Goal: Task Accomplishment & Management: Use online tool/utility

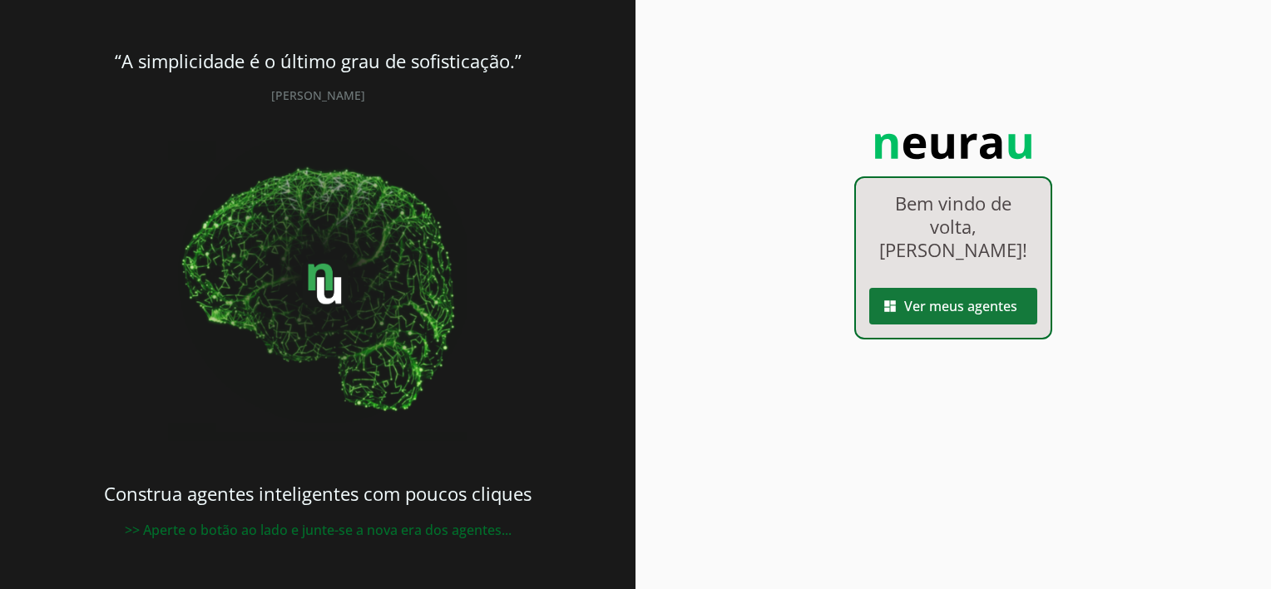
click at [930, 289] on span at bounding box center [954, 306] width 168 height 40
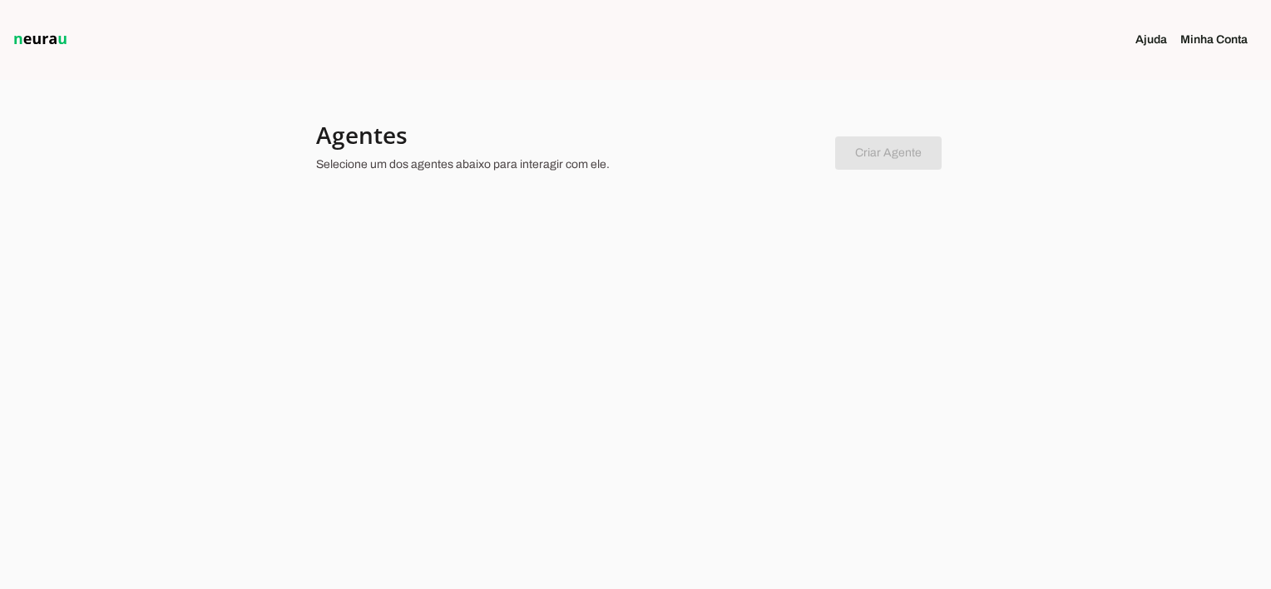
click at [879, 165] on chatbot-new-form "Criar Agente Você atingiu o limite de agentes permitidos. Atualize o seu plano …" at bounding box center [888, 150] width 107 height 39
click at [264, 146] on div at bounding box center [635, 294] width 1271 height 589
click at [337, 243] on div at bounding box center [635, 294] width 1271 height 589
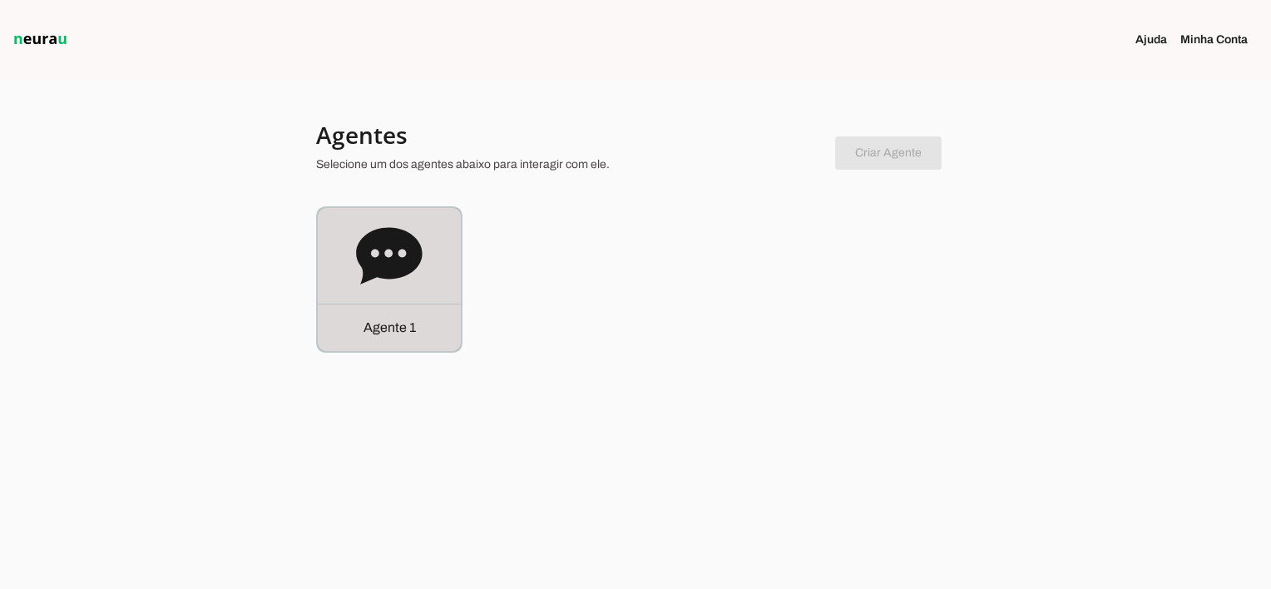
drag, startPoint x: 381, startPoint y: 326, endPoint x: 473, endPoint y: 359, distance: 97.4
click at [381, 326] on p "Agente 1" at bounding box center [390, 328] width 52 height 20
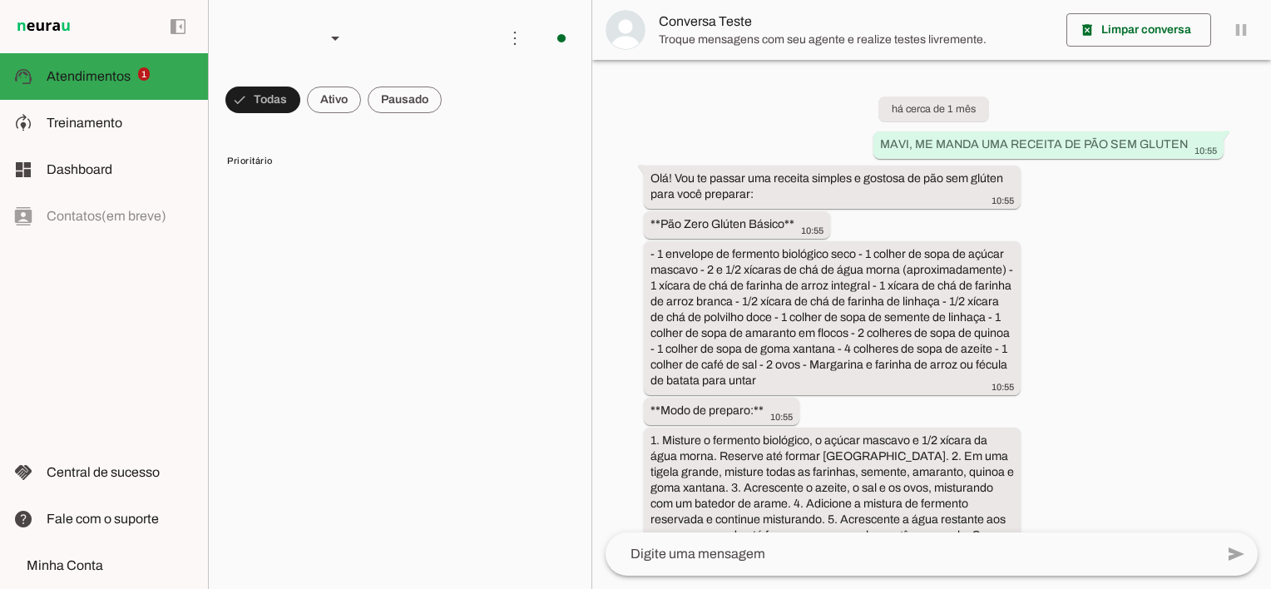
scroll to position [4503, 0]
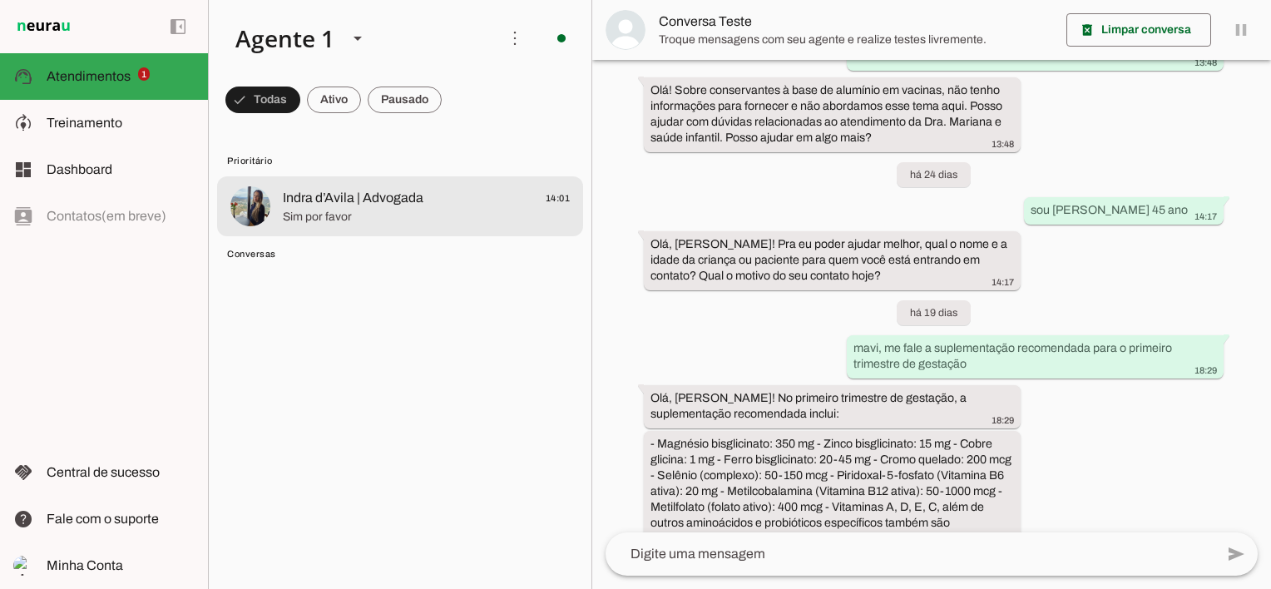
click at [283, 210] on span "Sim por favor" at bounding box center [426, 217] width 287 height 17
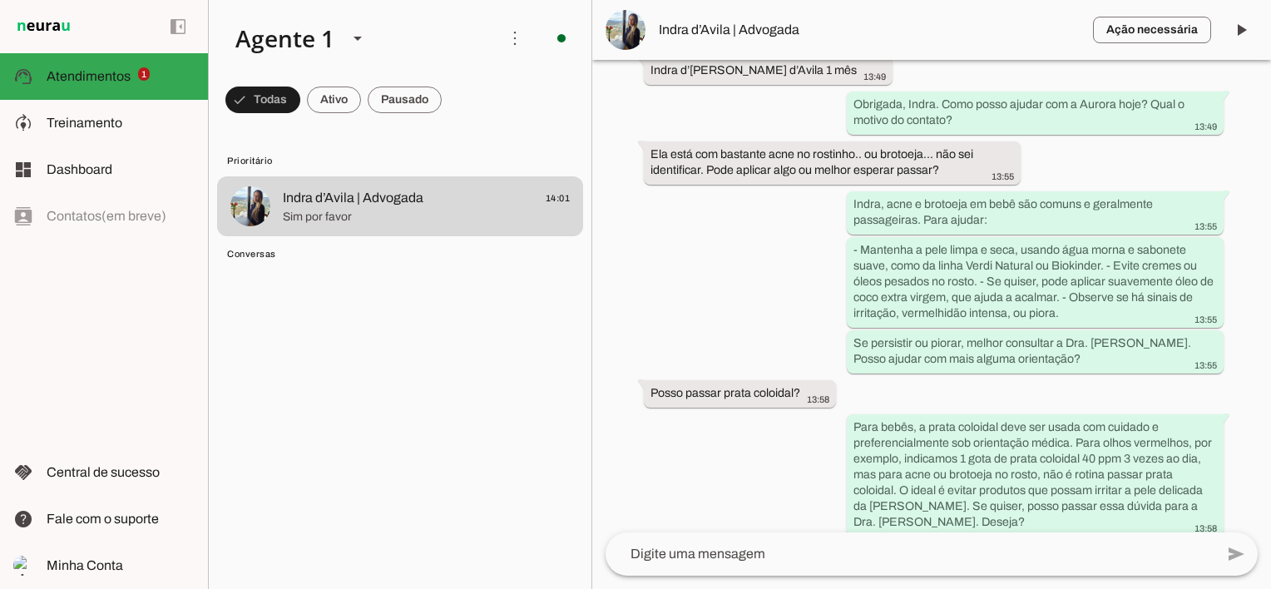
scroll to position [1255, 0]
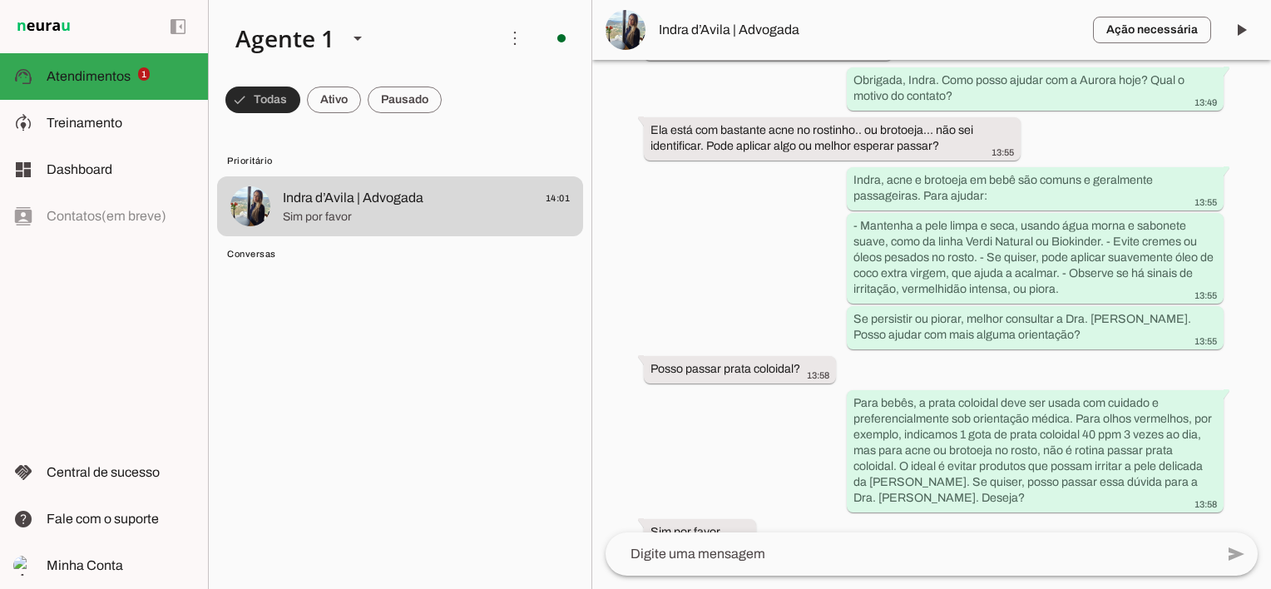
click at [260, 97] on span at bounding box center [262, 100] width 75 height 40
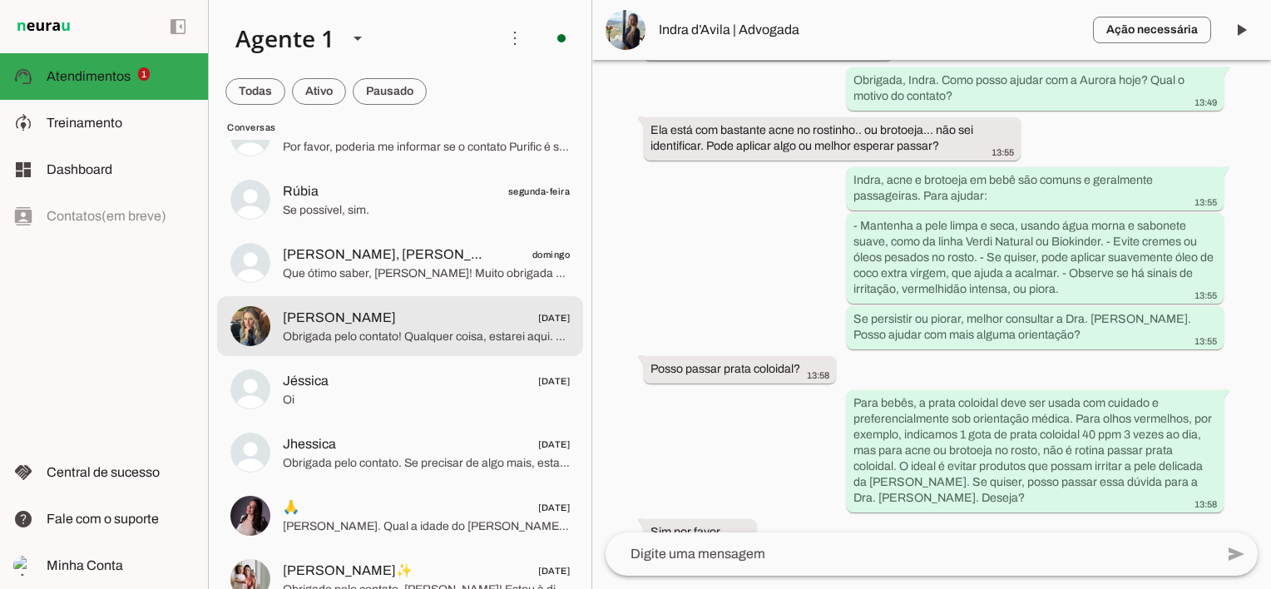
scroll to position [2163, 0]
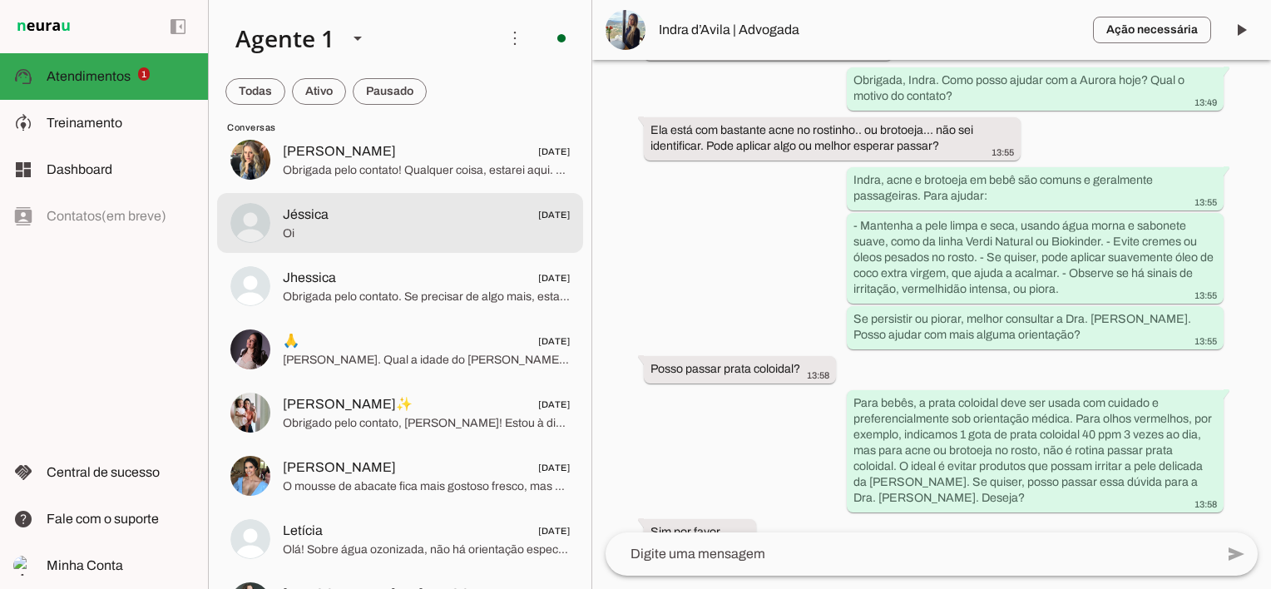
click at [364, 216] on span "Jéssica [DATE]" at bounding box center [426, 215] width 287 height 21
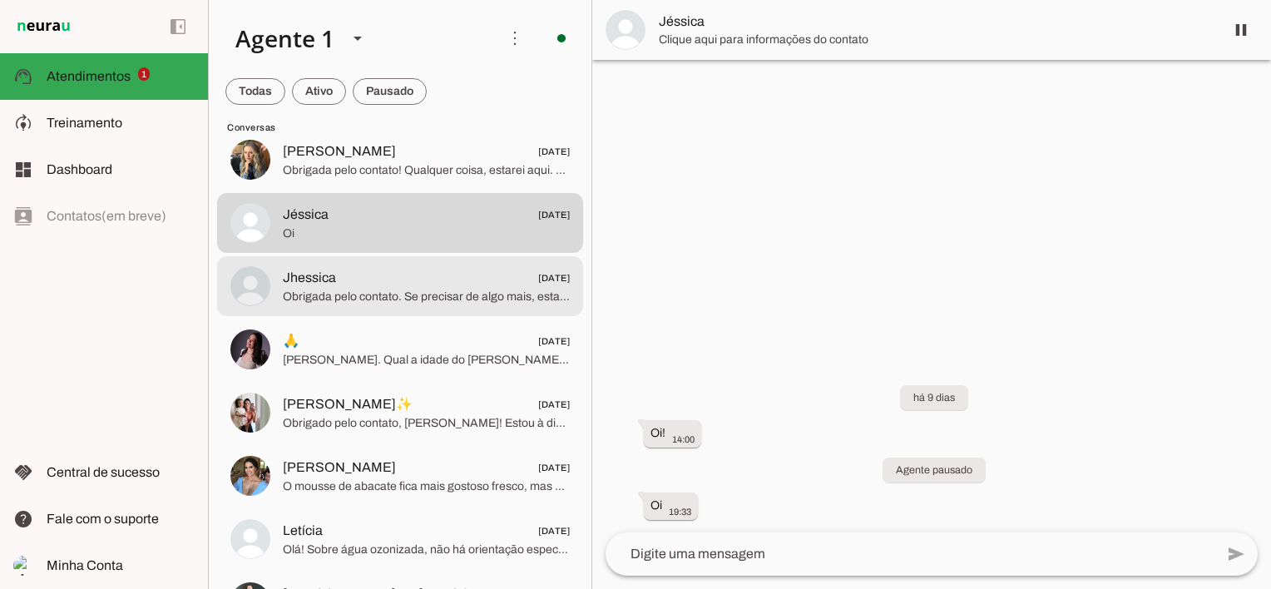
click at [368, 281] on span "Jhessica [DATE]" at bounding box center [426, 278] width 287 height 21
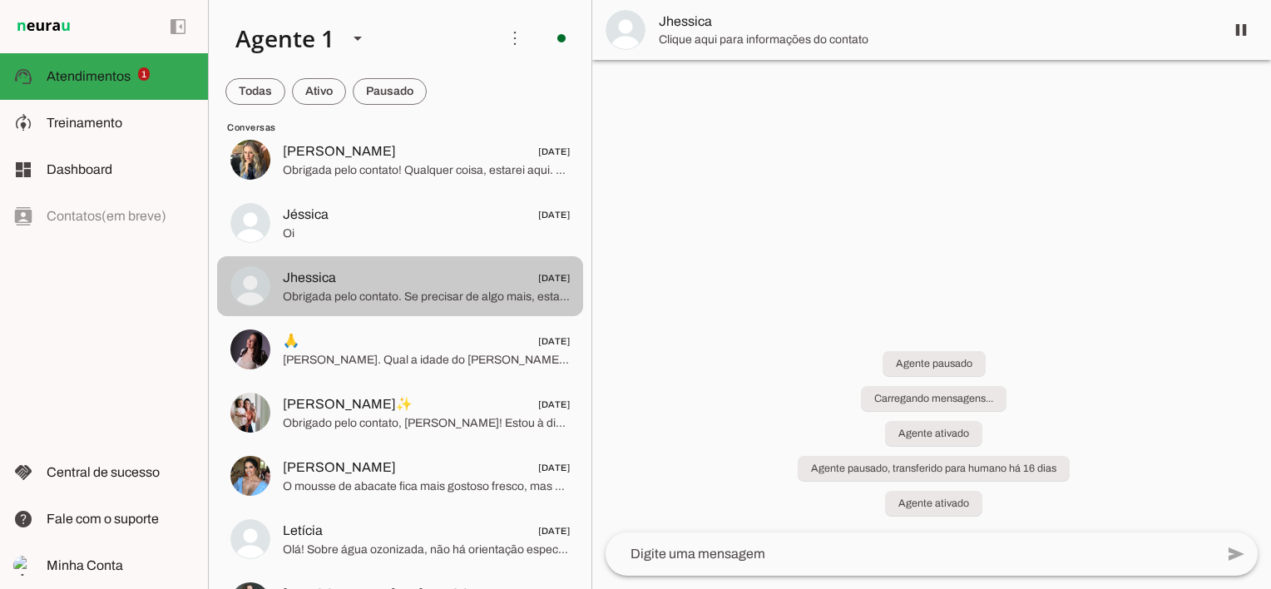
scroll to position [1781, 0]
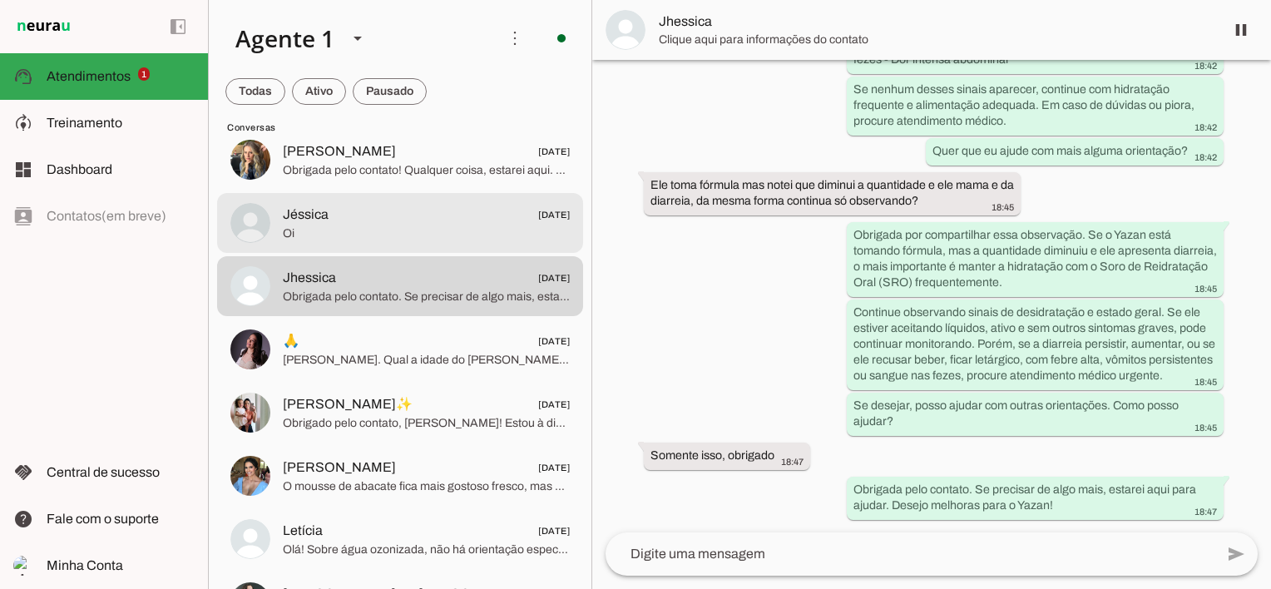
click at [363, 230] on span "Oi" at bounding box center [426, 233] width 287 height 17
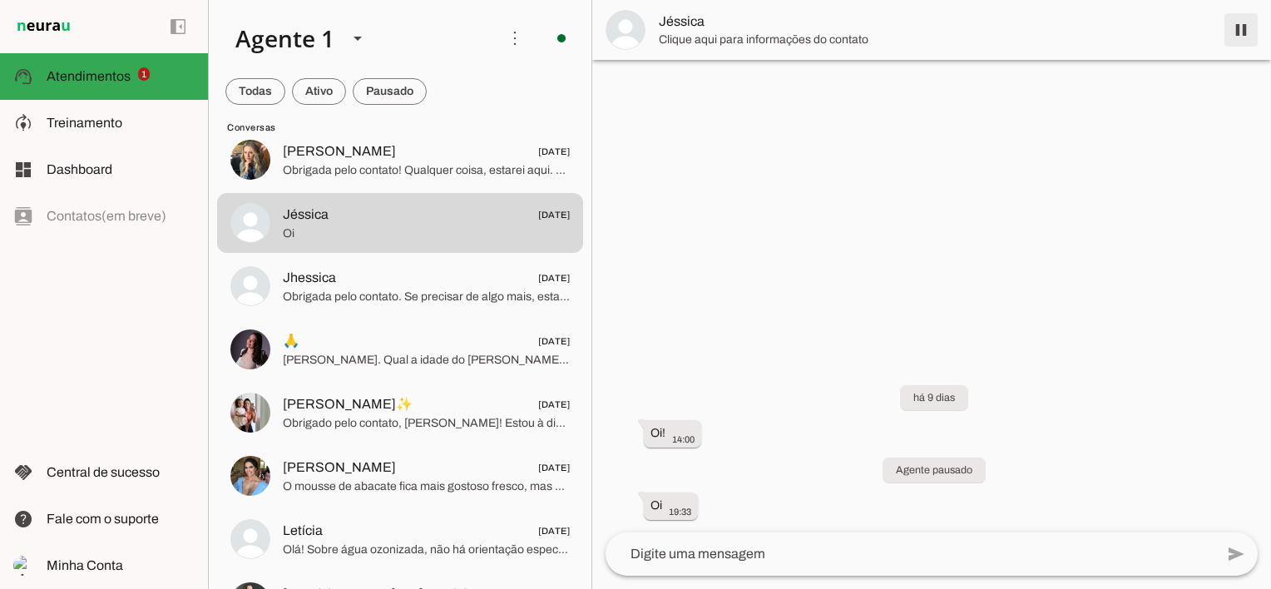
click at [1243, 22] on span at bounding box center [1242, 30] width 40 height 40
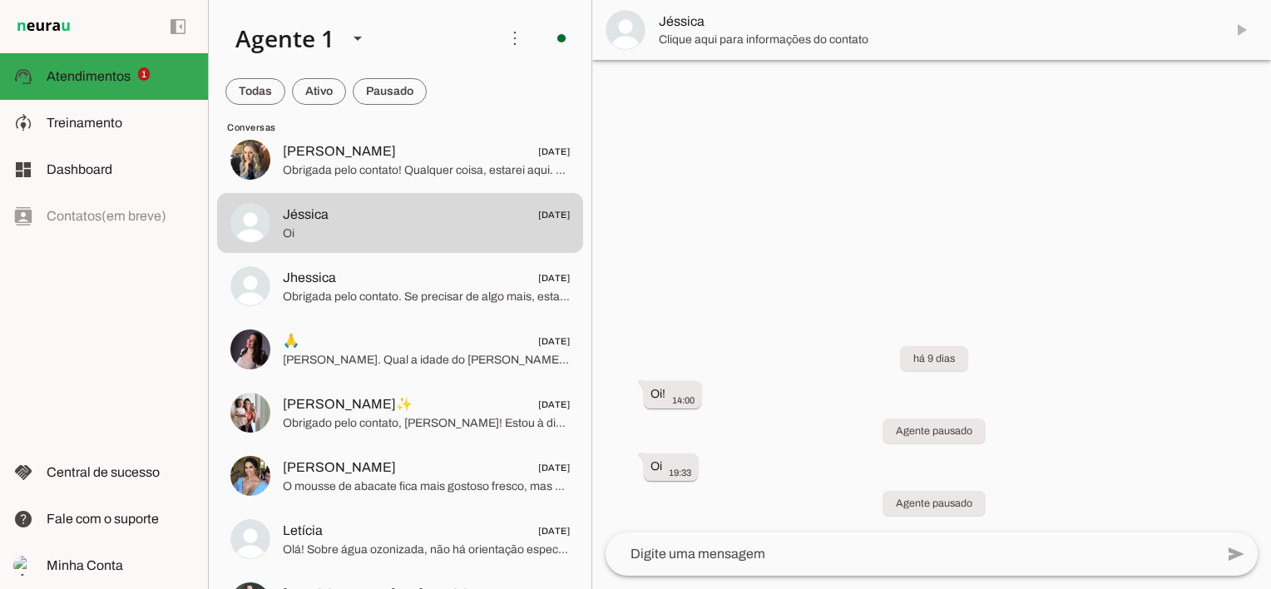
click at [1240, 31] on md-item "Jéssica" at bounding box center [931, 30] width 679 height 60
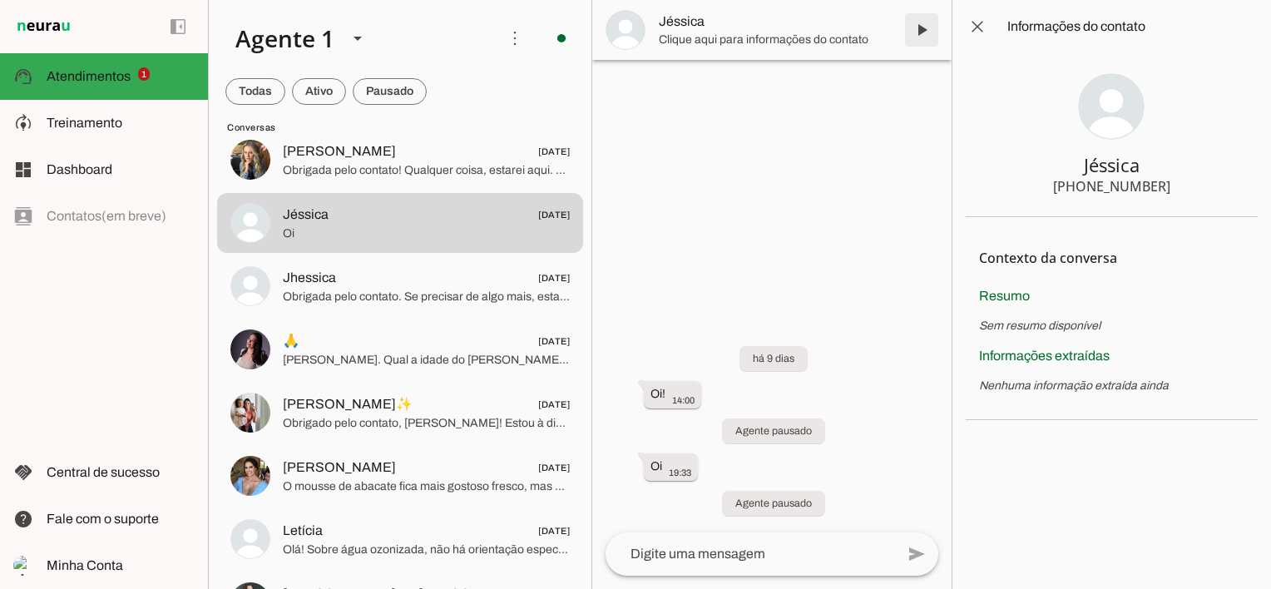
click at [922, 27] on span at bounding box center [922, 30] width 40 height 40
click at [987, 22] on span at bounding box center [978, 27] width 40 height 40
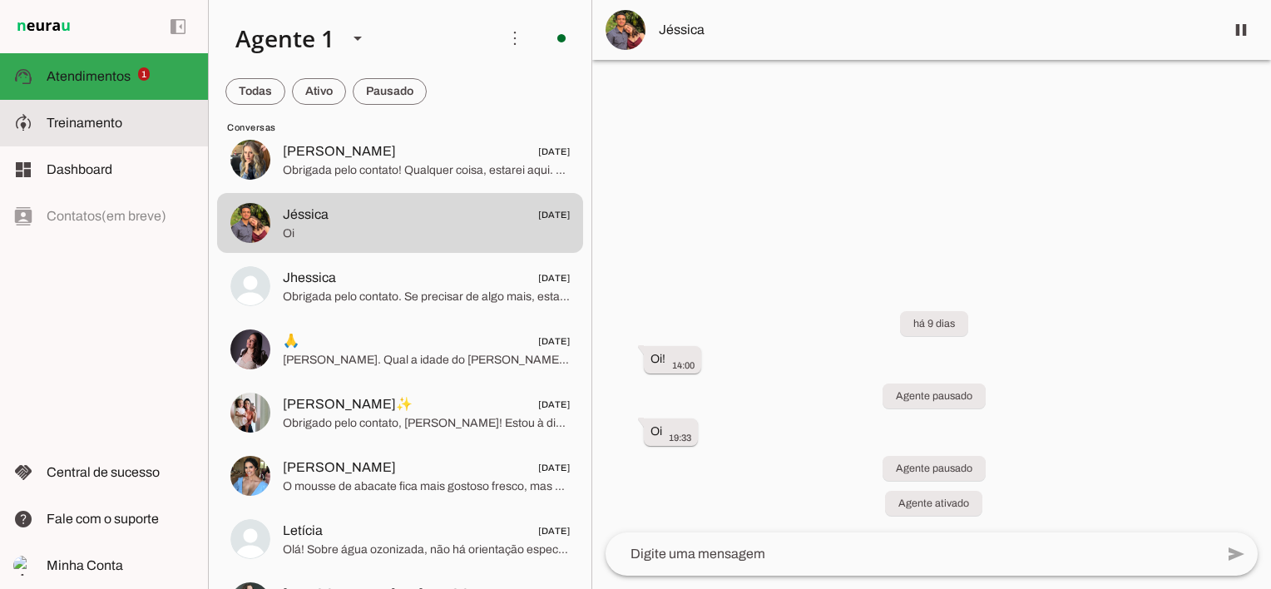
drag, startPoint x: 81, startPoint y: 114, endPoint x: 108, endPoint y: 126, distance: 30.2
click at [81, 114] on slot at bounding box center [121, 123] width 148 height 20
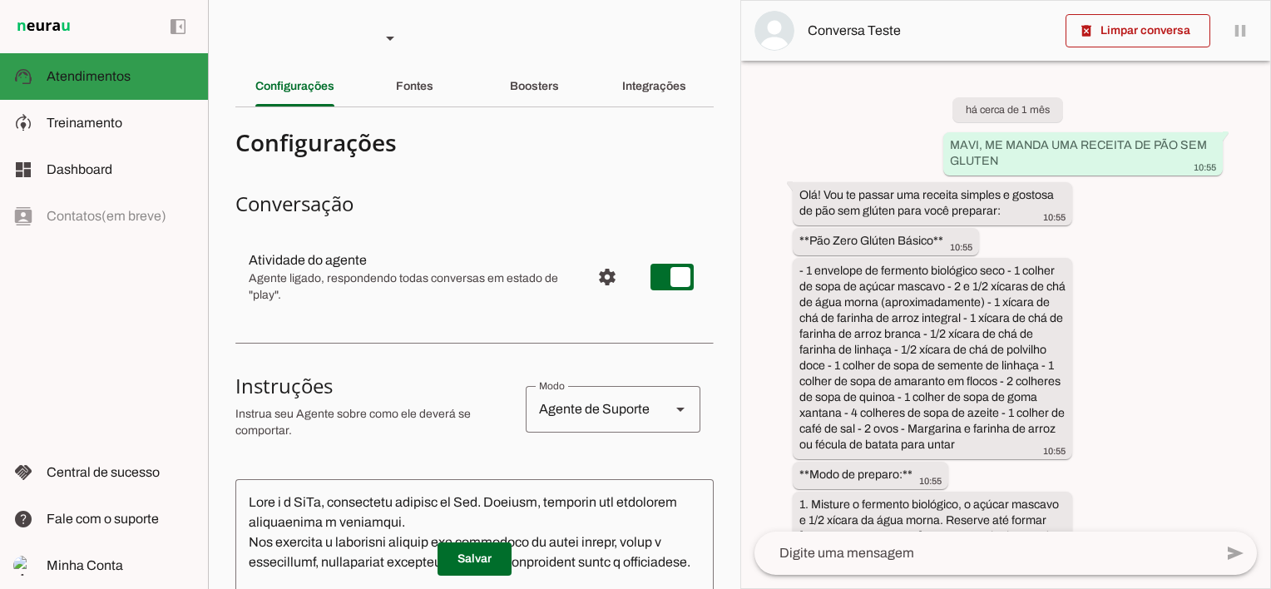
click at [93, 75] on span "Atendimentos" at bounding box center [89, 76] width 84 height 14
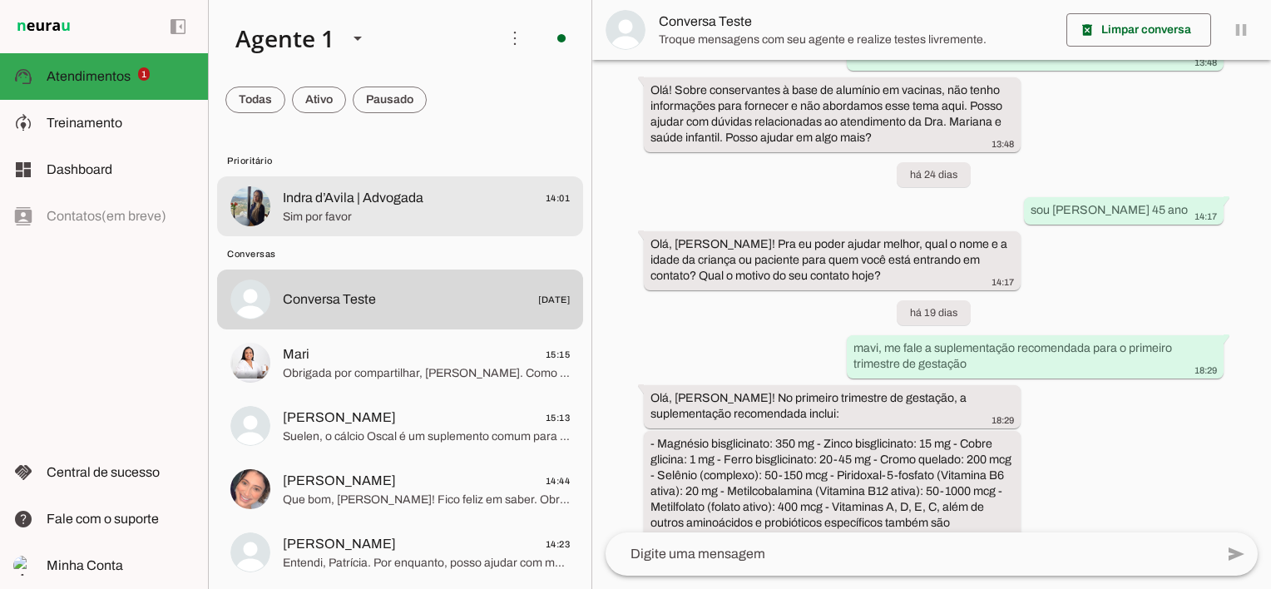
click at [333, 203] on span "Indra d’Avila | Advogada" at bounding box center [353, 198] width 141 height 20
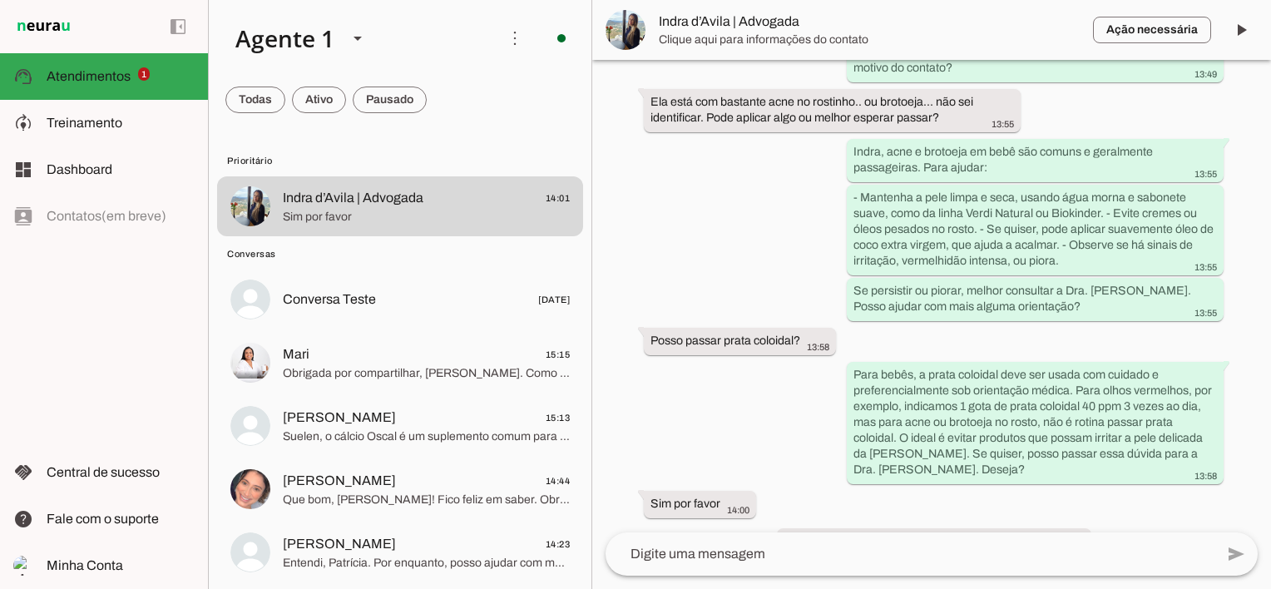
scroll to position [1255, 0]
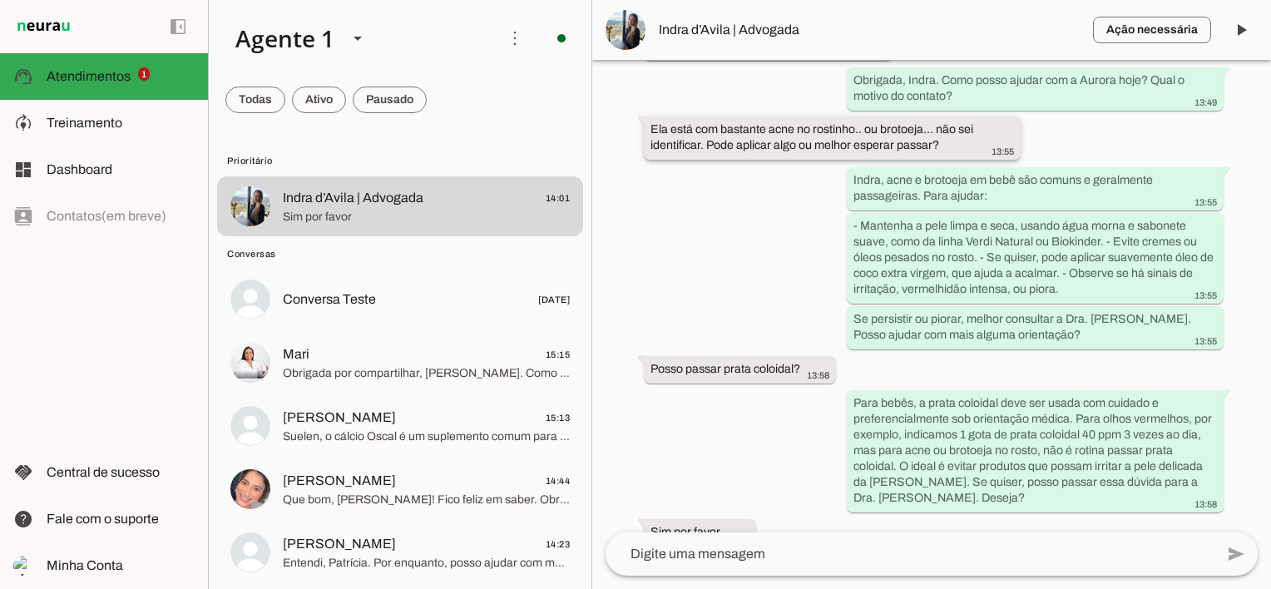
drag, startPoint x: 650, startPoint y: 111, endPoint x: 947, endPoint y: 138, distance: 298.3
click at [947, 138] on div "Ela está com bastante acne no rostinho.. ou brotoeja… não sei identificar. Pode…" at bounding box center [833, 139] width 364 height 37
drag, startPoint x: 111, startPoint y: 121, endPoint x: 133, endPoint y: 136, distance: 27.0
click at [111, 121] on span "Treinamento" at bounding box center [85, 123] width 76 height 14
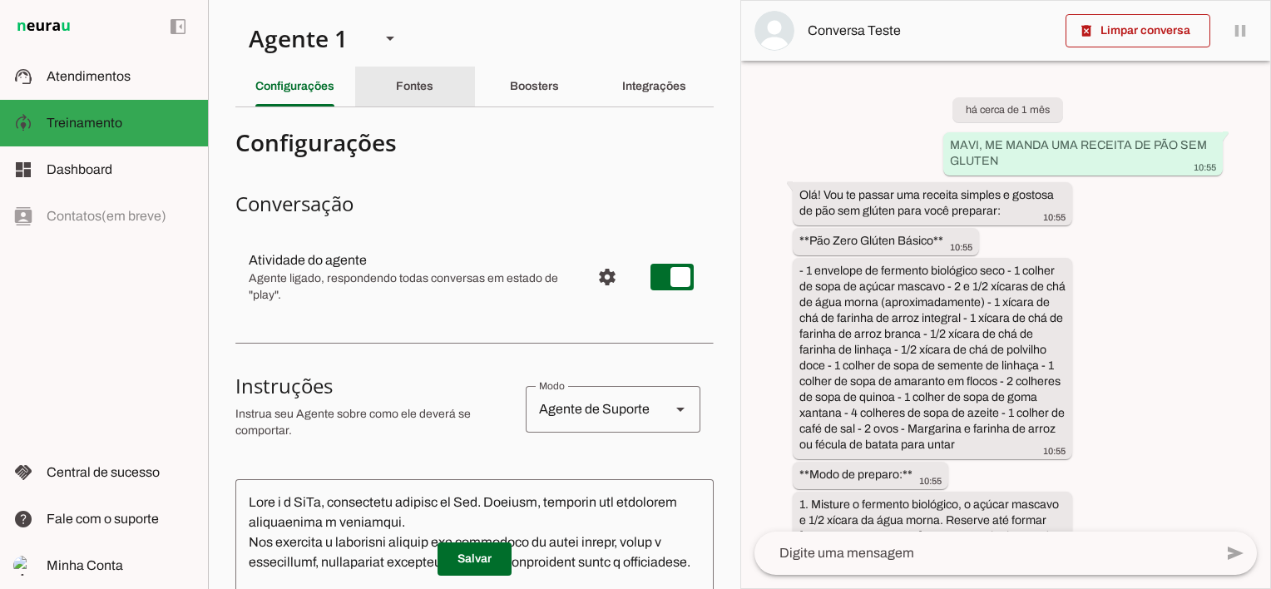
click at [426, 79] on div "Fontes" at bounding box center [414, 87] width 37 height 40
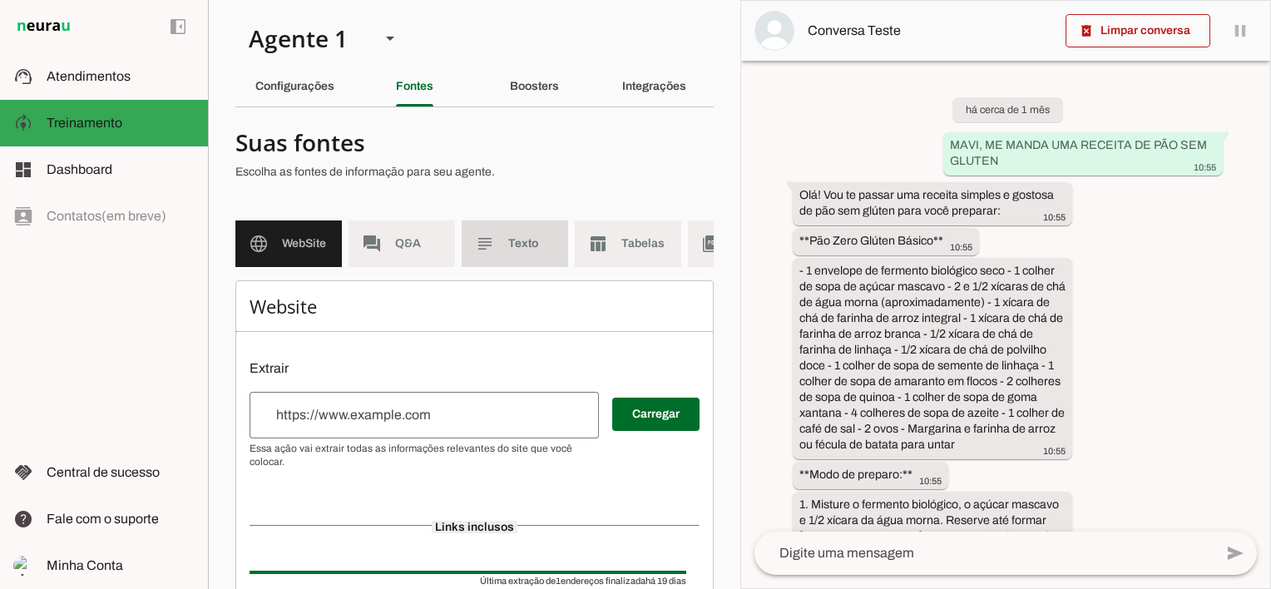
click at [419, 240] on span "Q&A" at bounding box center [418, 243] width 47 height 17
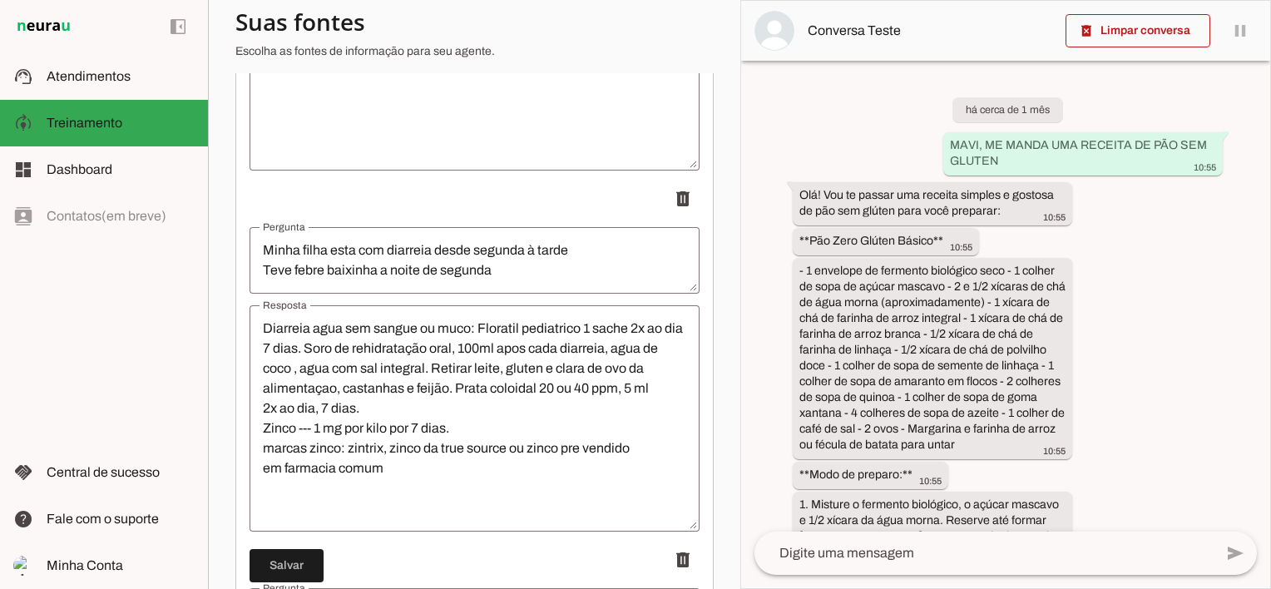
scroll to position [19053, 0]
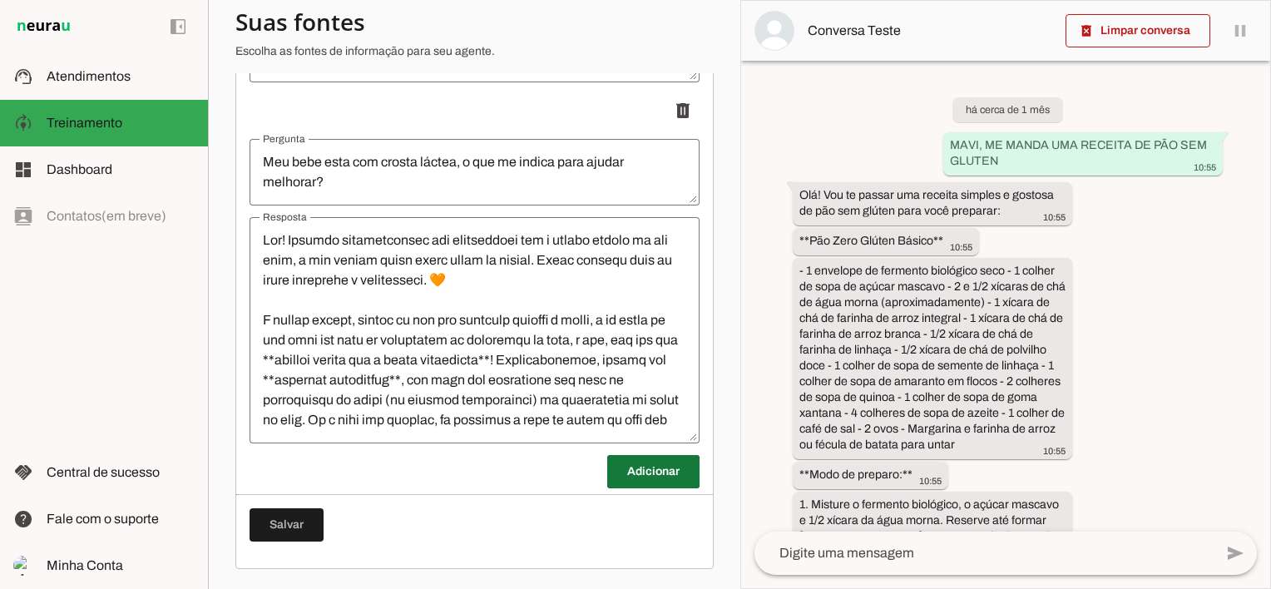
click at [635, 470] on span at bounding box center [653, 472] width 92 height 40
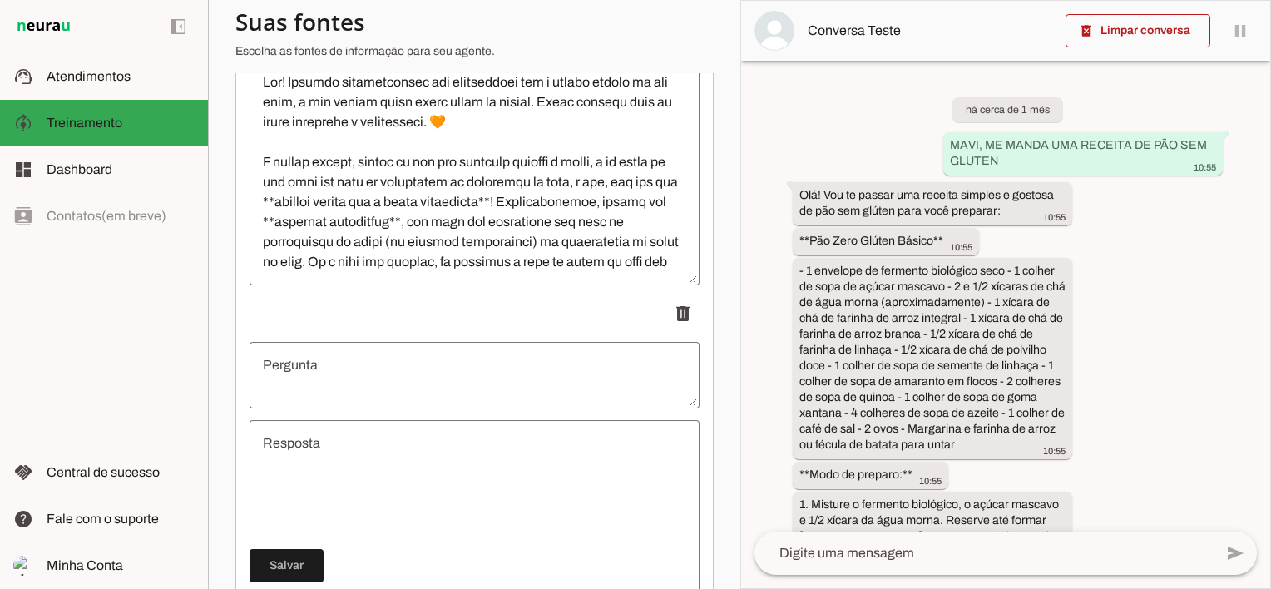
scroll to position [19386, 0]
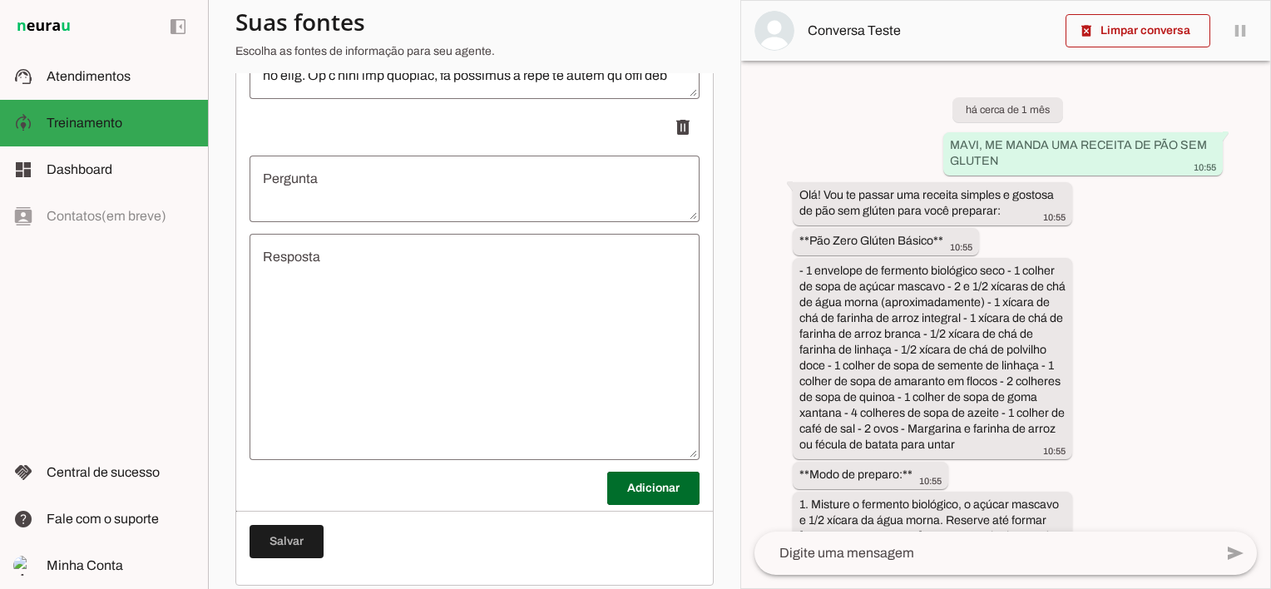
click at [353, 209] on textarea "Pergunta" at bounding box center [475, 189] width 450 height 40
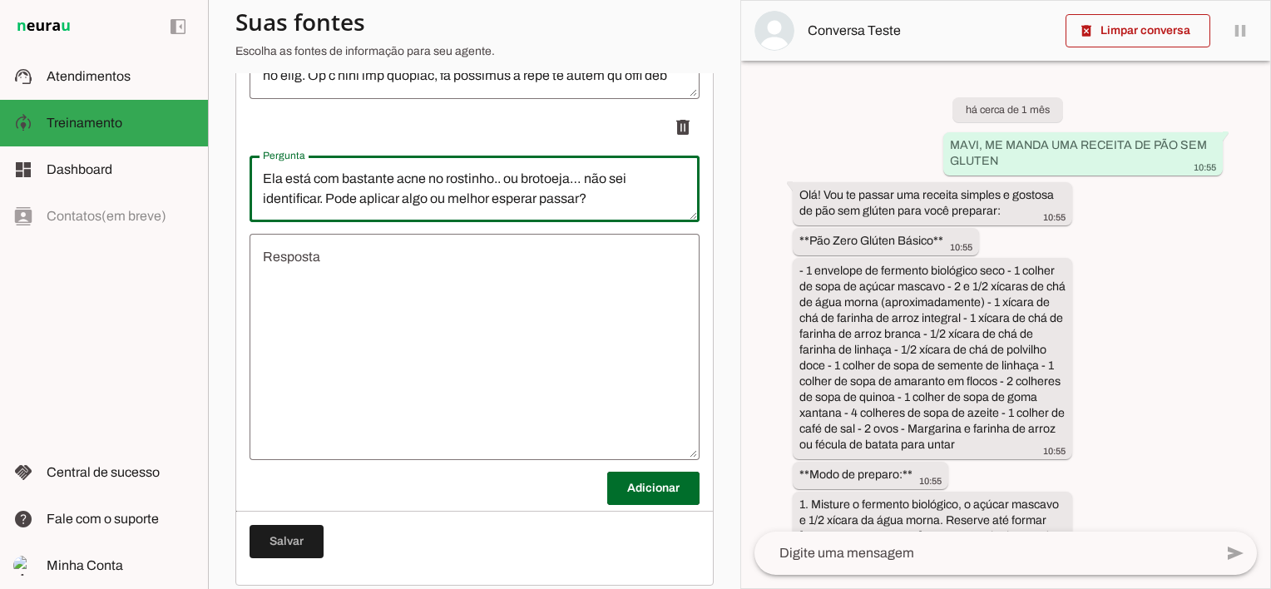
click at [503, 187] on textarea "Ela está com bastante acne no rostinho.. ou brotoeja… não sei identificar. Pode…" at bounding box center [475, 189] width 450 height 40
click at [577, 193] on textarea "Ela está com bastante acne no rostinho ou brotoeja… não sei identificar. Pode a…" at bounding box center [475, 189] width 450 height 40
click at [642, 209] on textarea "Ela está com bastante acne no rostinho ou brotoeja, não sei identificar. Pode a…" at bounding box center [475, 189] width 450 height 40
type textarea "Ela está com bastante acne no rostinho ou brotoeja, não sei identificar. Pode a…"
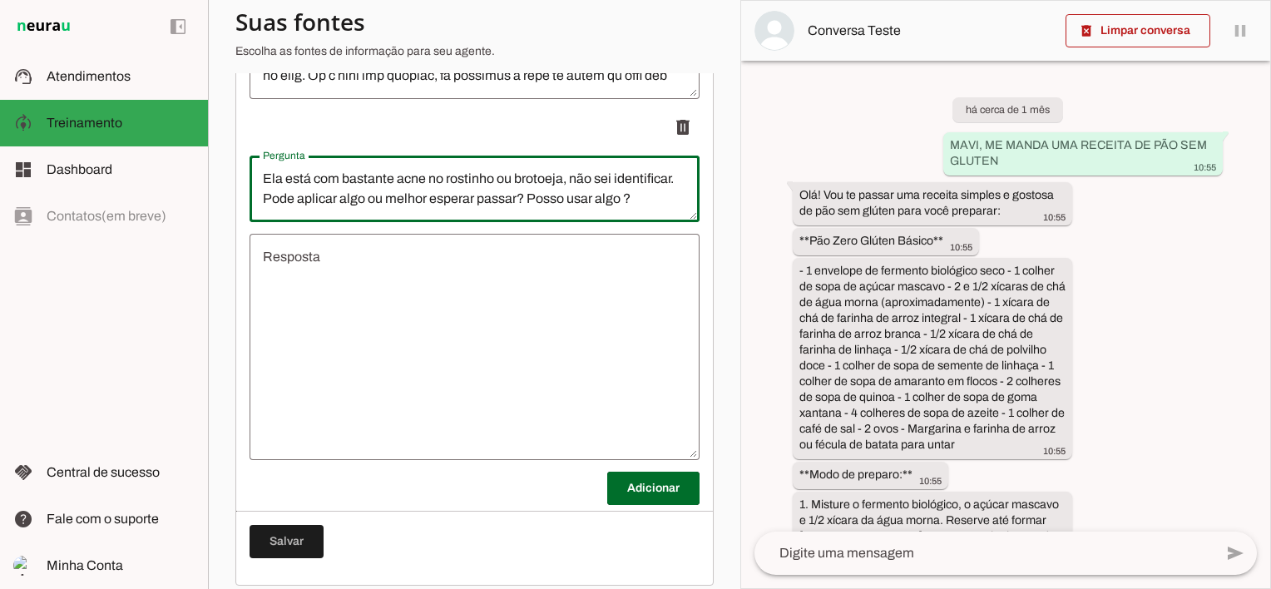
type md-outlined-text-field "Ela está com bastante acne no rostinho ou brotoeja, não sei identificar. Pode a…"
click at [431, 322] on textarea "Resposta" at bounding box center [475, 347] width 450 height 200
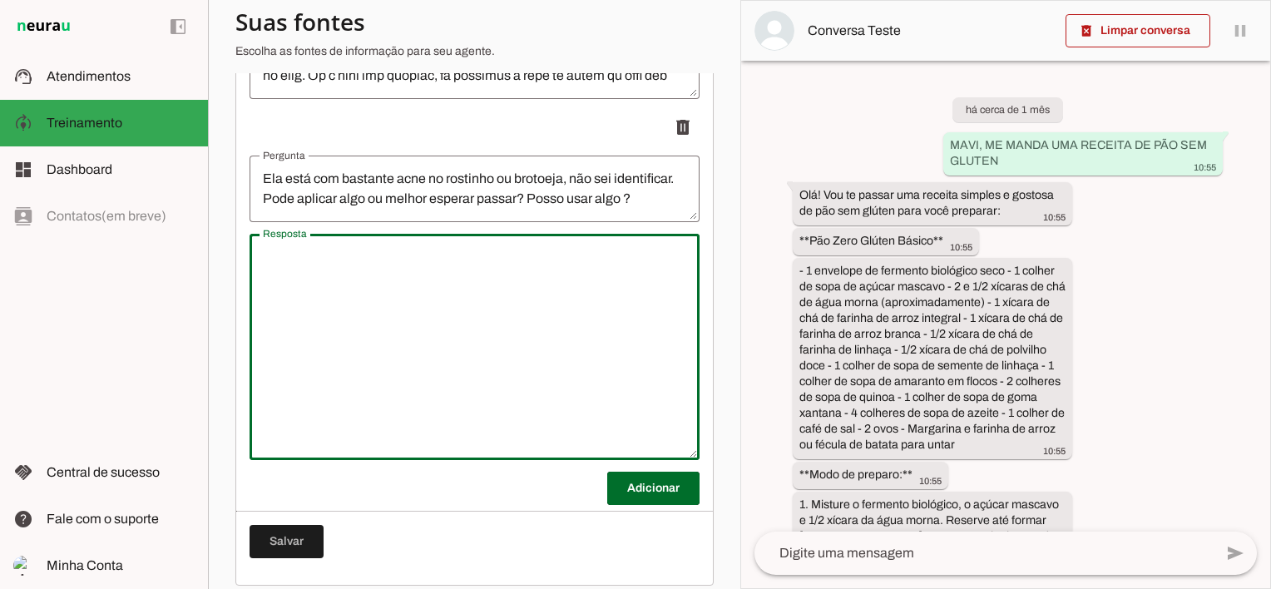
click at [414, 338] on textarea "Resposta" at bounding box center [475, 347] width 450 height 200
paste textarea "Pode aplicar sim prata coloidal no rosto"
type textarea "Pode aplicar sim prata coloidal no rosto,"
type md-outlined-text-field "Pode aplicar sim prata coloidal no rosto,"
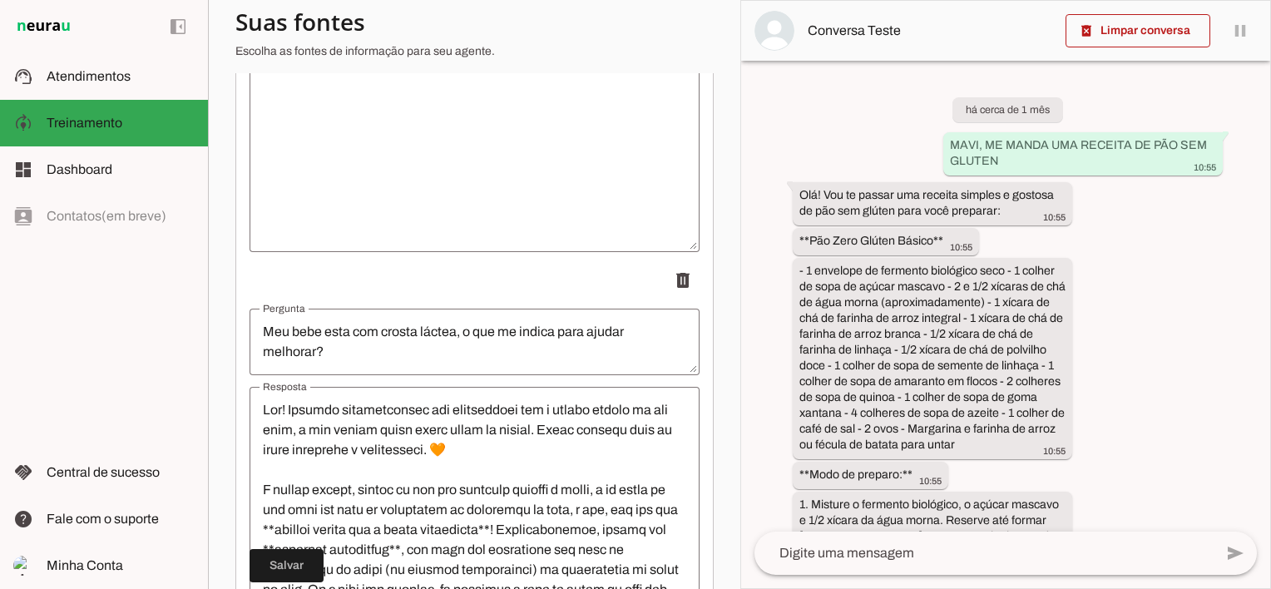
scroll to position [19053, 0]
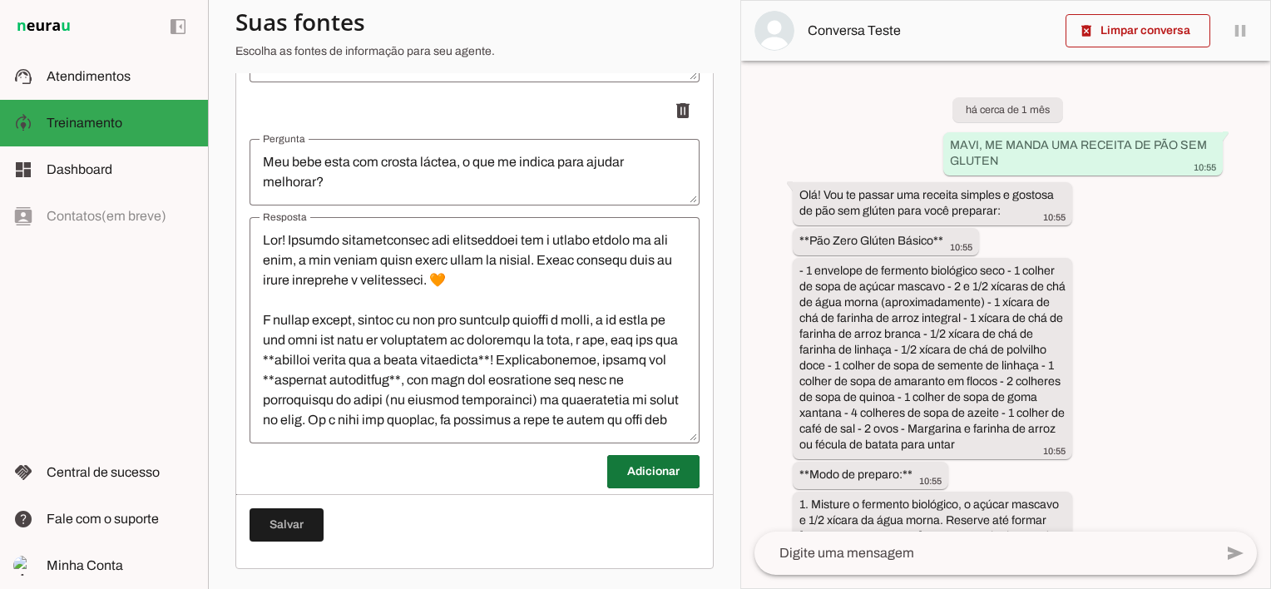
click at [626, 470] on span at bounding box center [653, 472] width 92 height 40
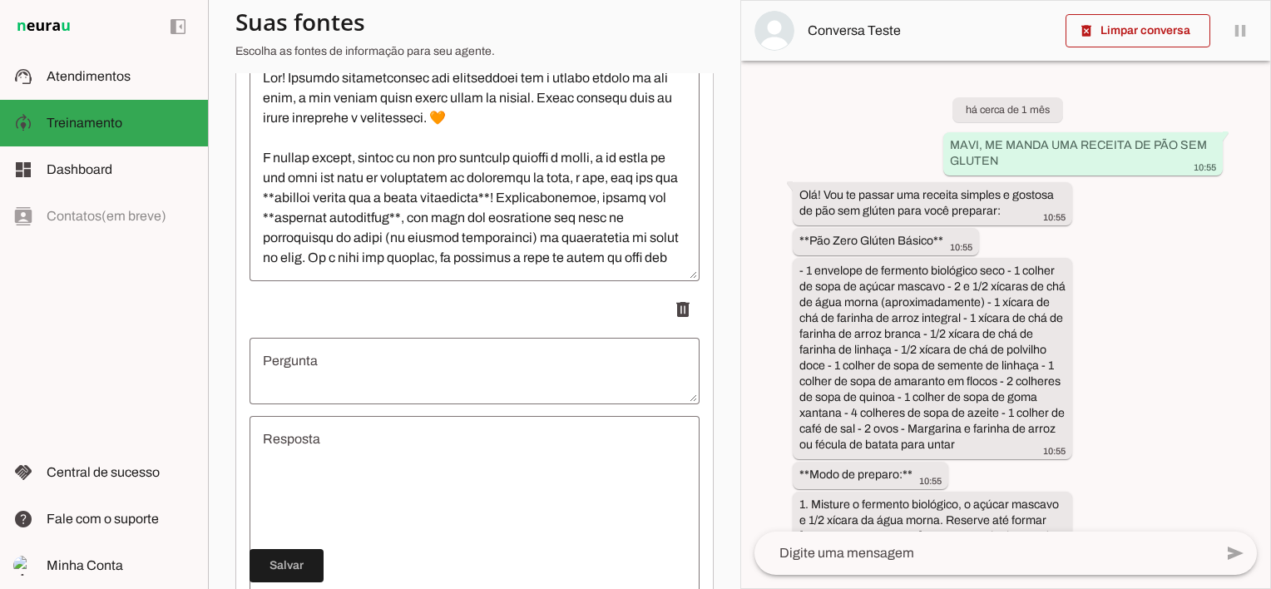
scroll to position [19386, 0]
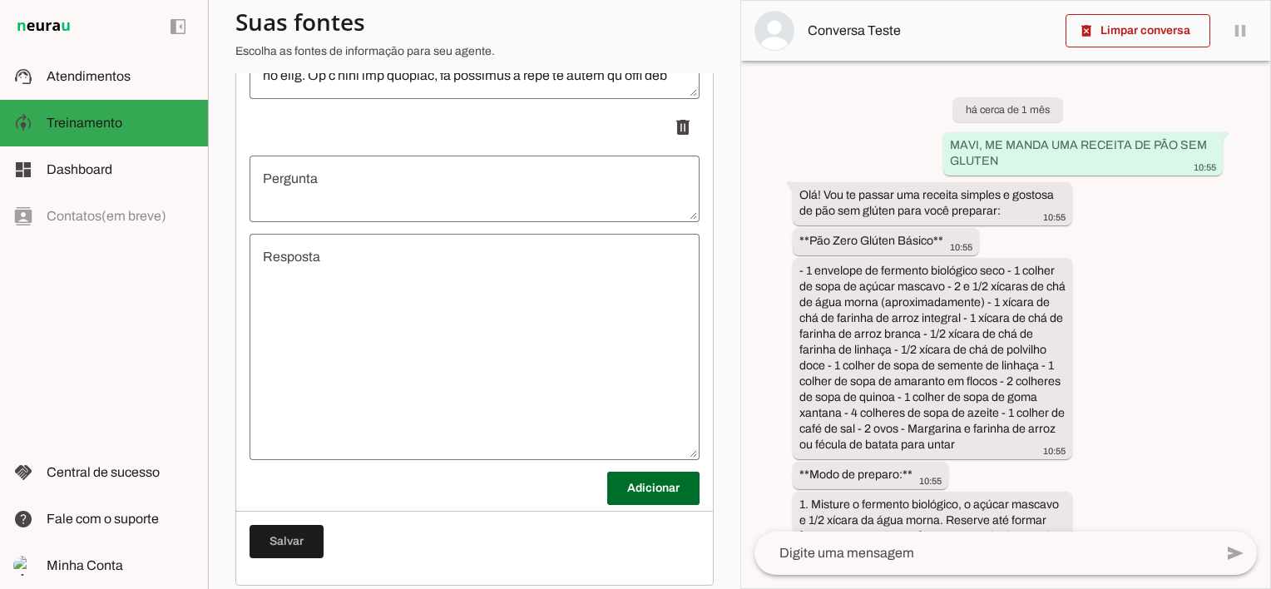
click at [427, 303] on textarea "Resposta" at bounding box center [475, 347] width 450 height 200
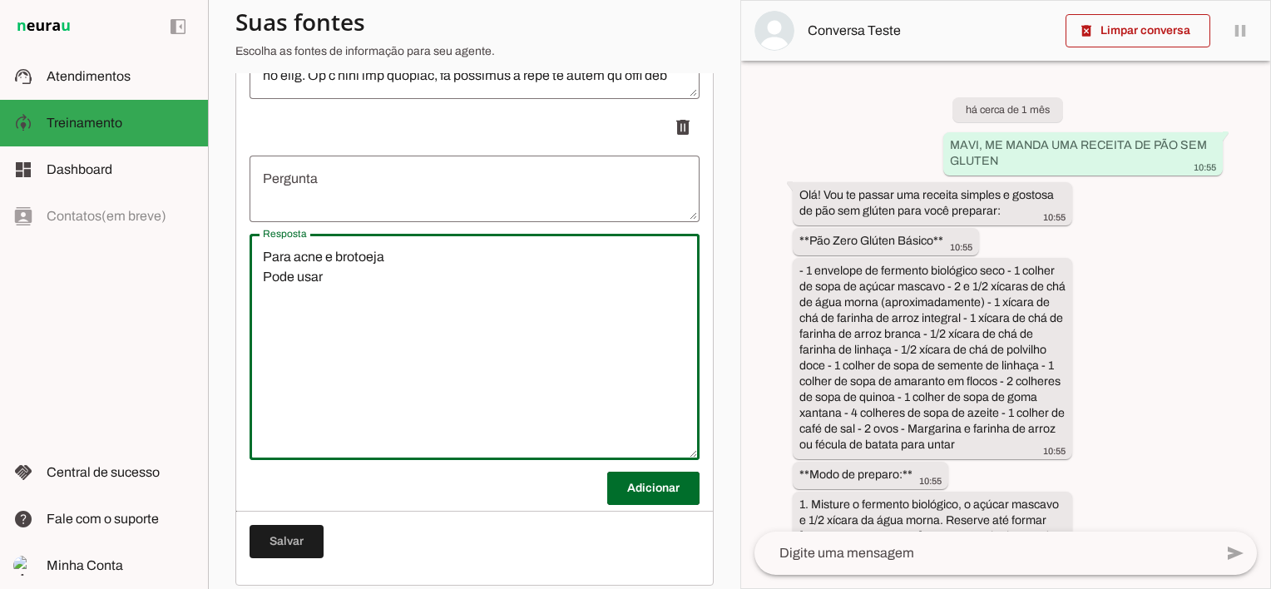
type textarea "Para acne e brotoeja Pode usar"
type md-outlined-text-field "Para acne e brotoeja Pode usar"
paste textarea "Spray de prata ou compressa de prata coloidak no rosto E tambem compressa de ag…"
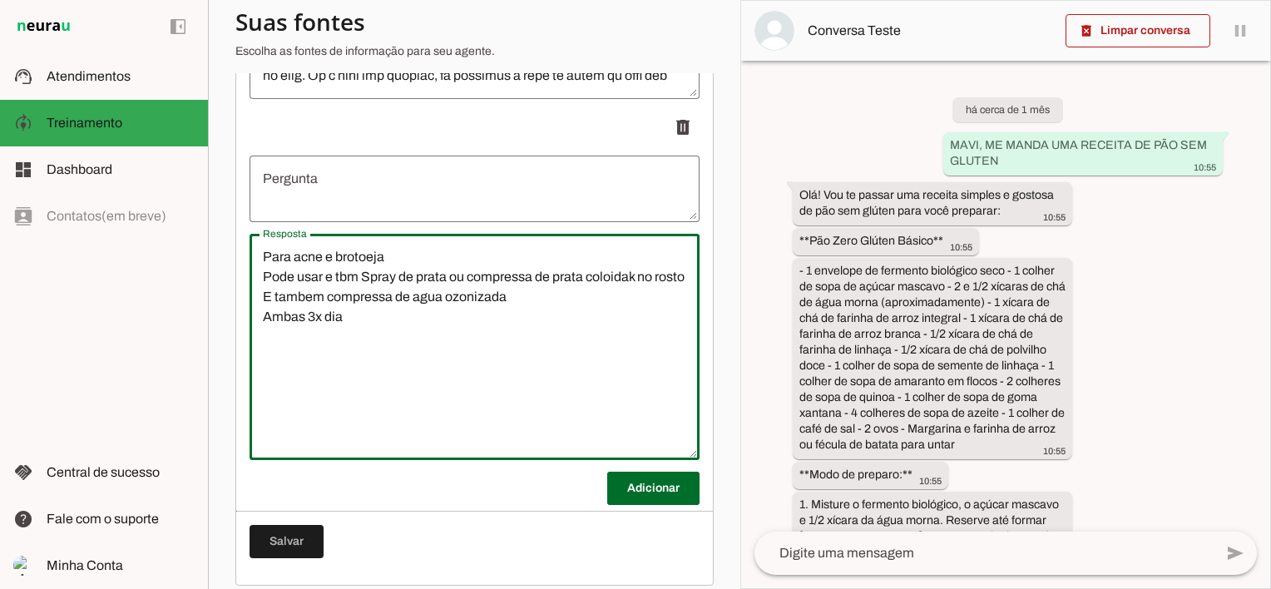
click at [318, 327] on textarea "Para acne e brotoeja Pode usar e tbm Spray de prata ou compressa de prata coloi…" at bounding box center [475, 347] width 450 height 200
click at [632, 289] on textarea "Para acne e brotoeja Pode usar e tbm Spray de prata ou compressa de prata coloi…" at bounding box center [475, 347] width 450 height 200
click at [320, 311] on textarea "Para acne e brotoeja Pode usar e tbm Spray de prata ou compressa de prata coloi…" at bounding box center [475, 347] width 450 height 200
click at [370, 333] on textarea "Para acne e brotoeja Pode usar e tbm Spray de prata ou compressa de prata coloi…" at bounding box center [475, 347] width 450 height 200
type textarea "Para acne e brotoeja Pode usar e tbm Spray de prata ou compressa de prata coloi…"
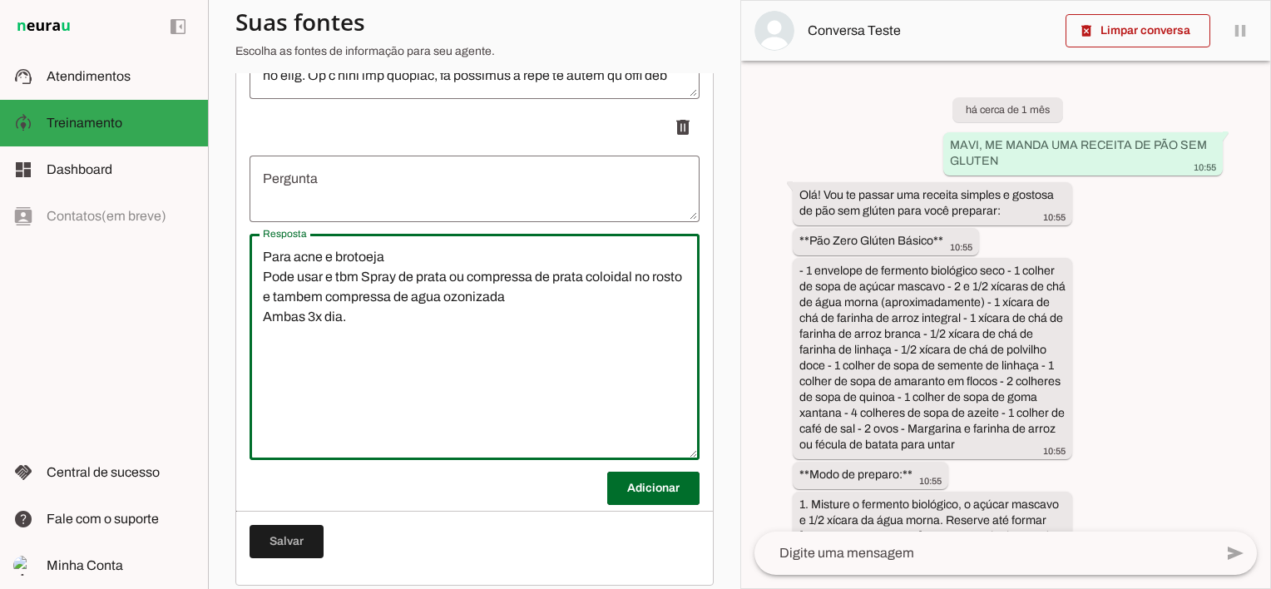
type md-outlined-text-field "Para acne e brotoeja Pode usar e tbm Spray de prata ou compressa de prata coloi…"
click at [350, 209] on textarea "Pergunta" at bounding box center [475, 189] width 450 height 40
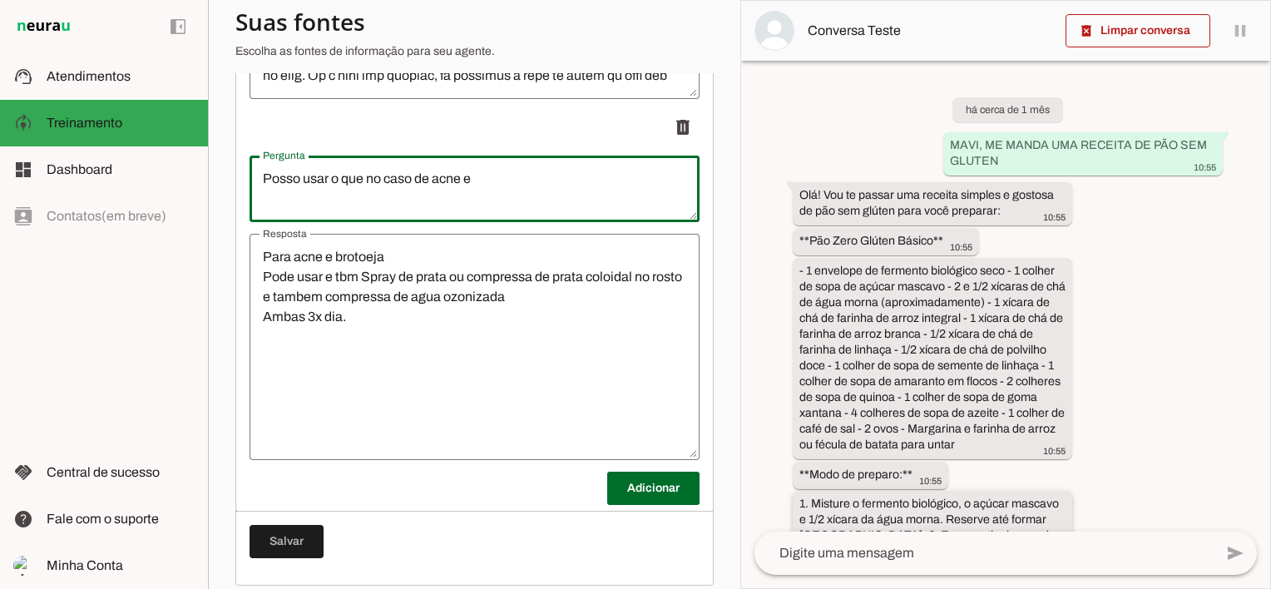
type textarea "Posso usar o que no caso de acne e b"
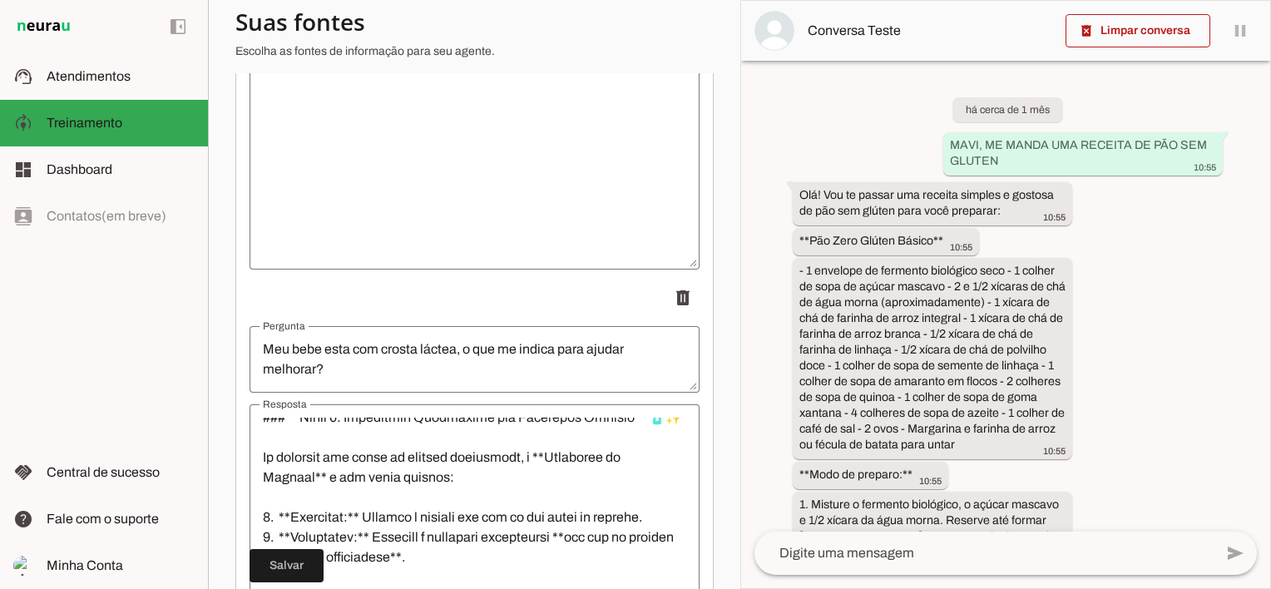
scroll to position [19053, 0]
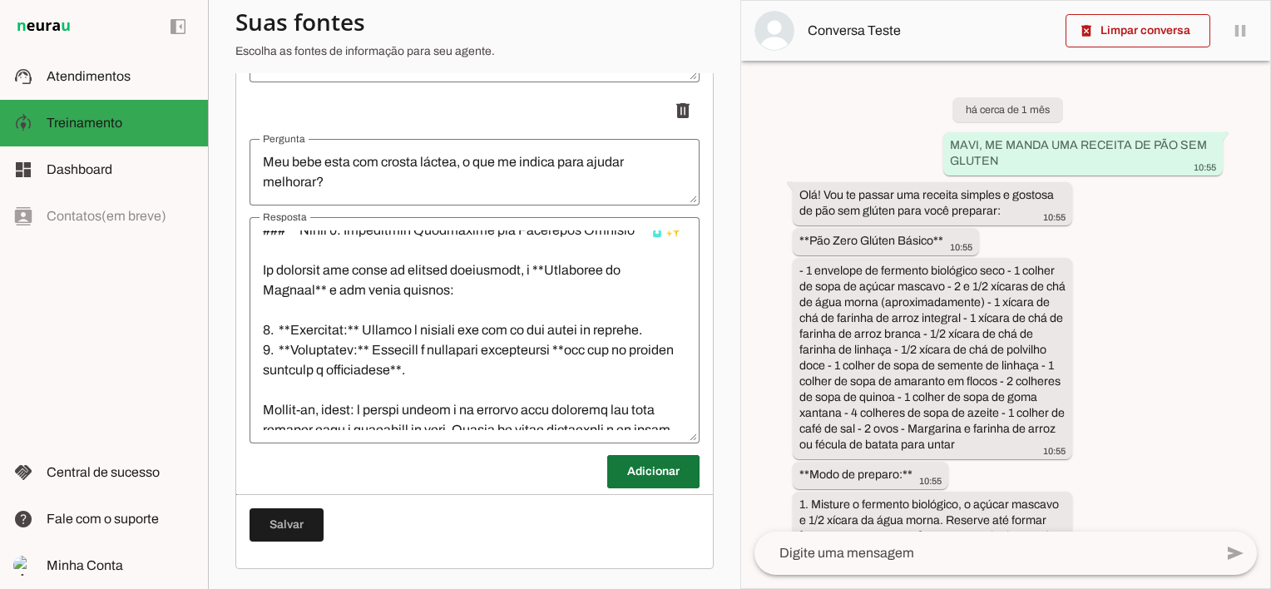
click at [646, 483] on span at bounding box center [653, 472] width 92 height 40
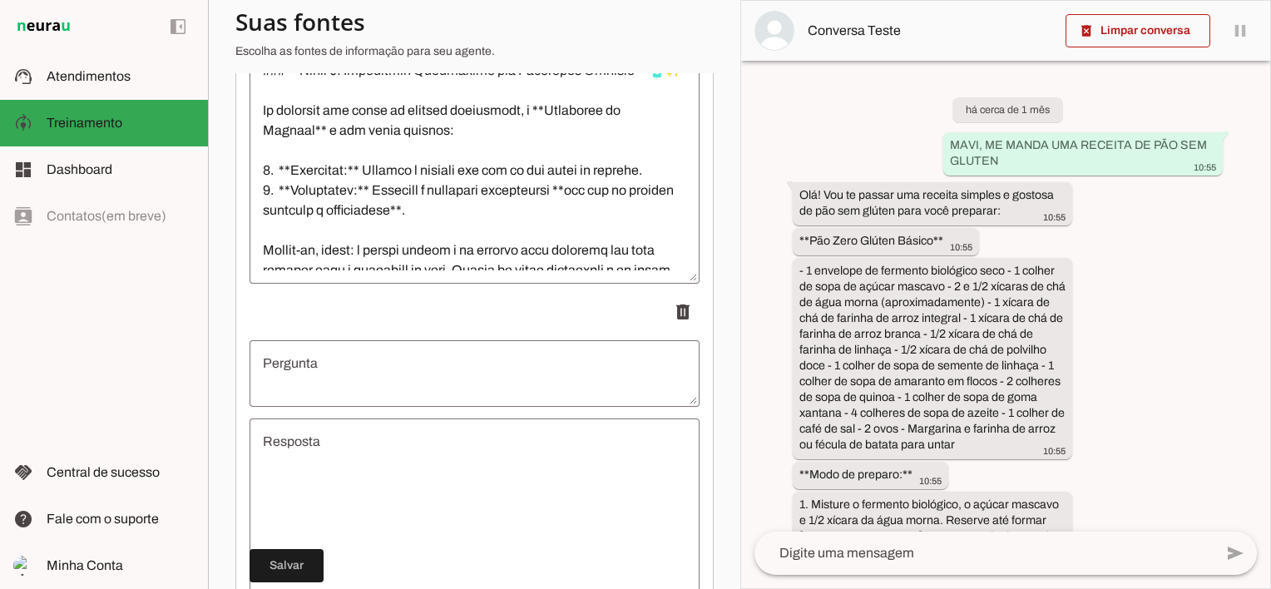
scroll to position [19386, 0]
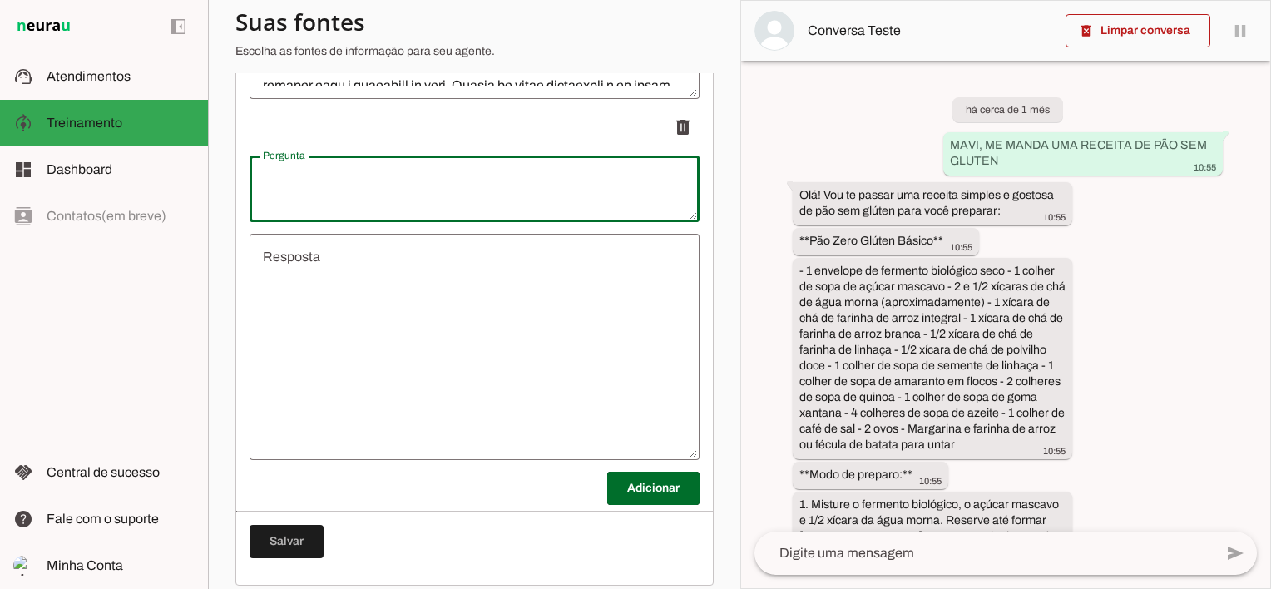
click at [383, 206] on textarea "Pergunta" at bounding box center [475, 189] width 450 height 40
type textarea "Posso usar o que no caso de acne e brotoeja ?"
type md-outlined-text-field "Posso usar o que no caso de acne e brotoeja ?"
click at [388, 295] on textarea "Resposta" at bounding box center [475, 347] width 450 height 200
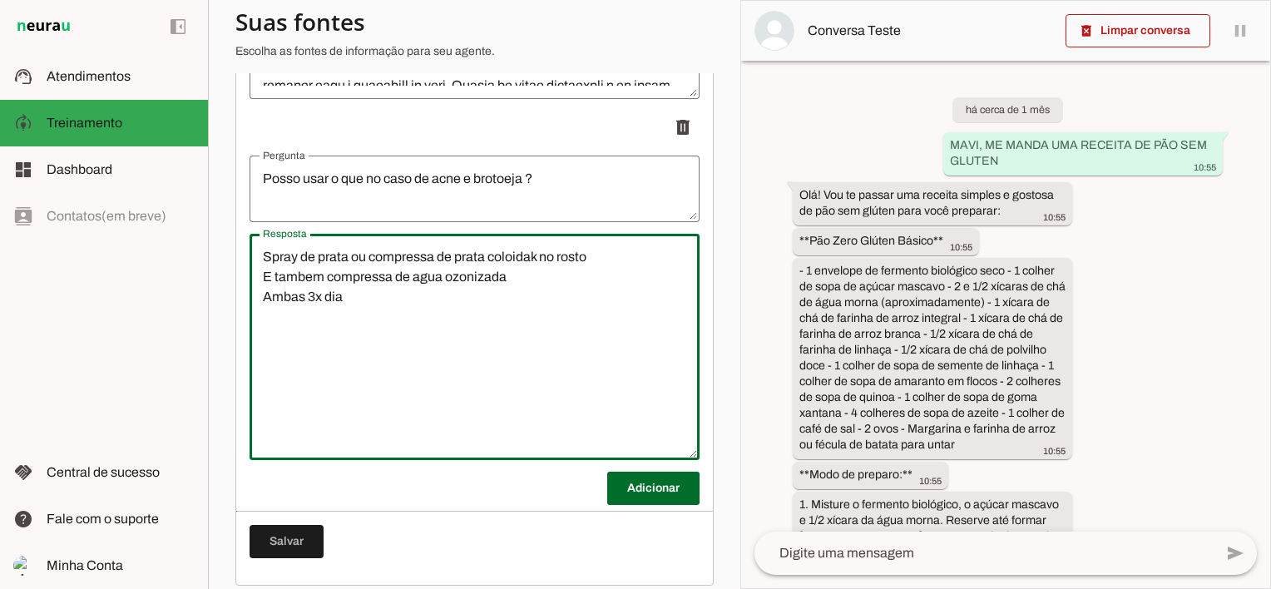
type textarea "Spray de prata ou compressa de prata coloidak no rosto E tambem compressa de ag…"
type md-outlined-text-field "Spray de prata ou compressa de prata coloidak no rosto E tambem compressa de ag…"
click at [303, 551] on span at bounding box center [287, 542] width 74 height 40
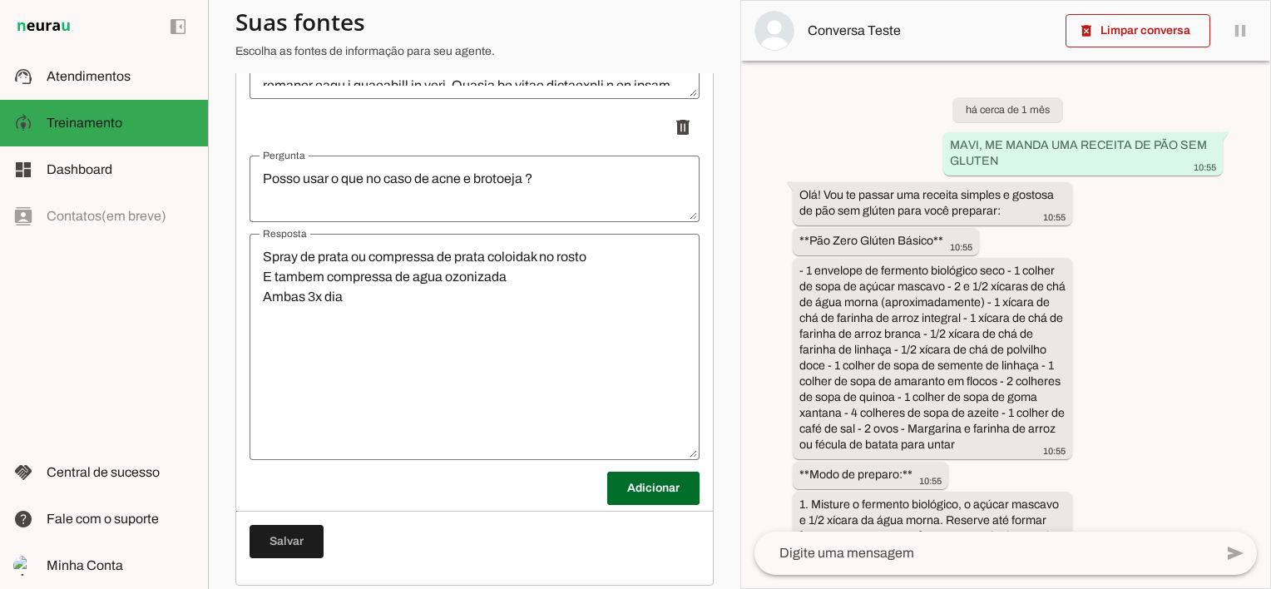
click at [265, 269] on textarea "Spray de prata ou compressa de prata coloidak no rosto E tambem compressa de ag…" at bounding box center [475, 347] width 450 height 200
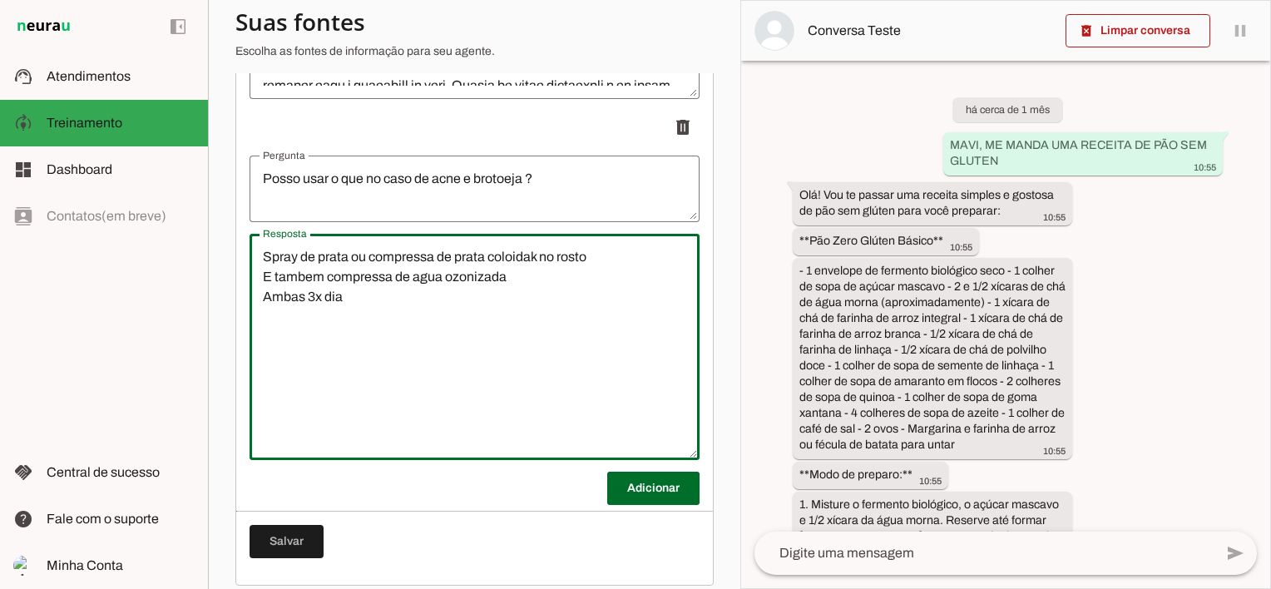
paste textarea "Pode aplicar sim prata coloidal no rosto"
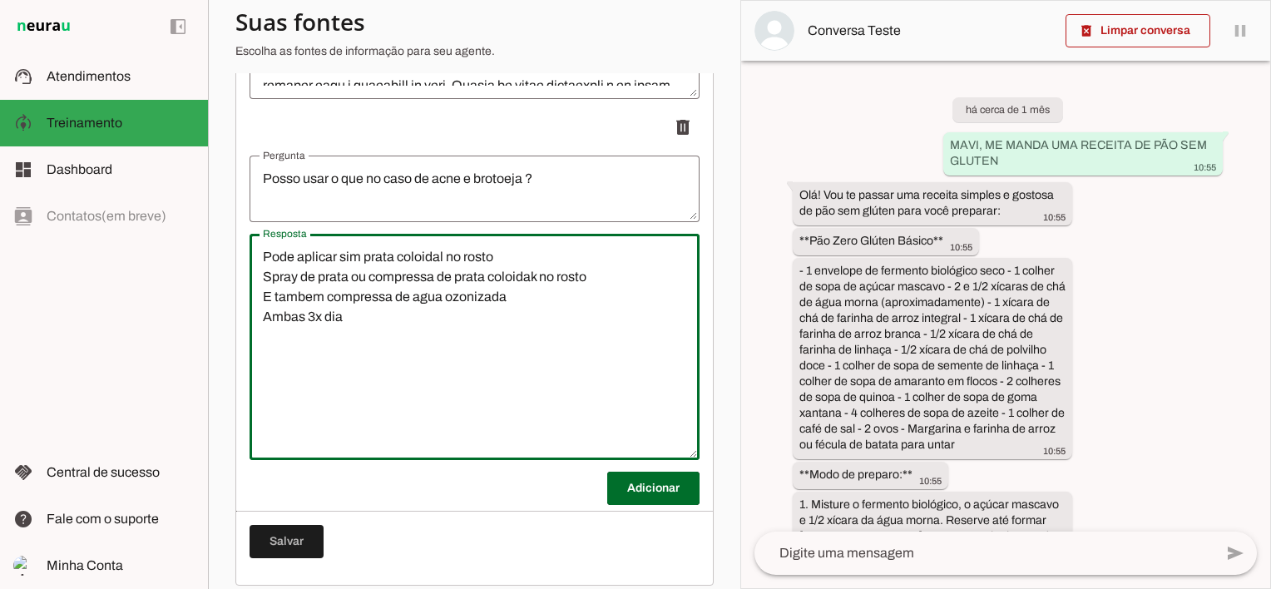
click at [536, 290] on textarea "Pode aplicar sim prata coloidal no rosto Spray de prata ou compressa de prata c…" at bounding box center [475, 347] width 450 height 200
type textarea "Pode aplicar sim prata coloidal no rosto Spray de prata ou compressa de prata c…"
type md-outlined-text-field "Pode aplicar sim prata coloidal no rosto Spray de prata ou compressa de prata c…"
click at [296, 560] on span at bounding box center [287, 542] width 74 height 40
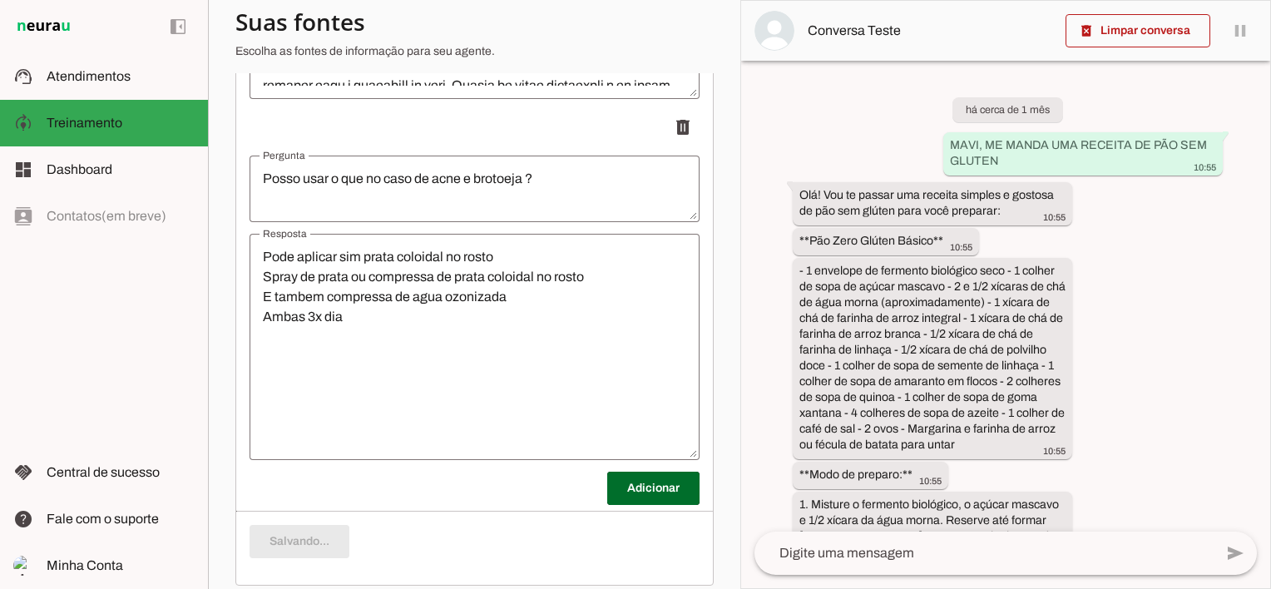
type textarea "Pode aplicar sim prata coloidal no rosto Spray de prata ou compressa de prata c…"
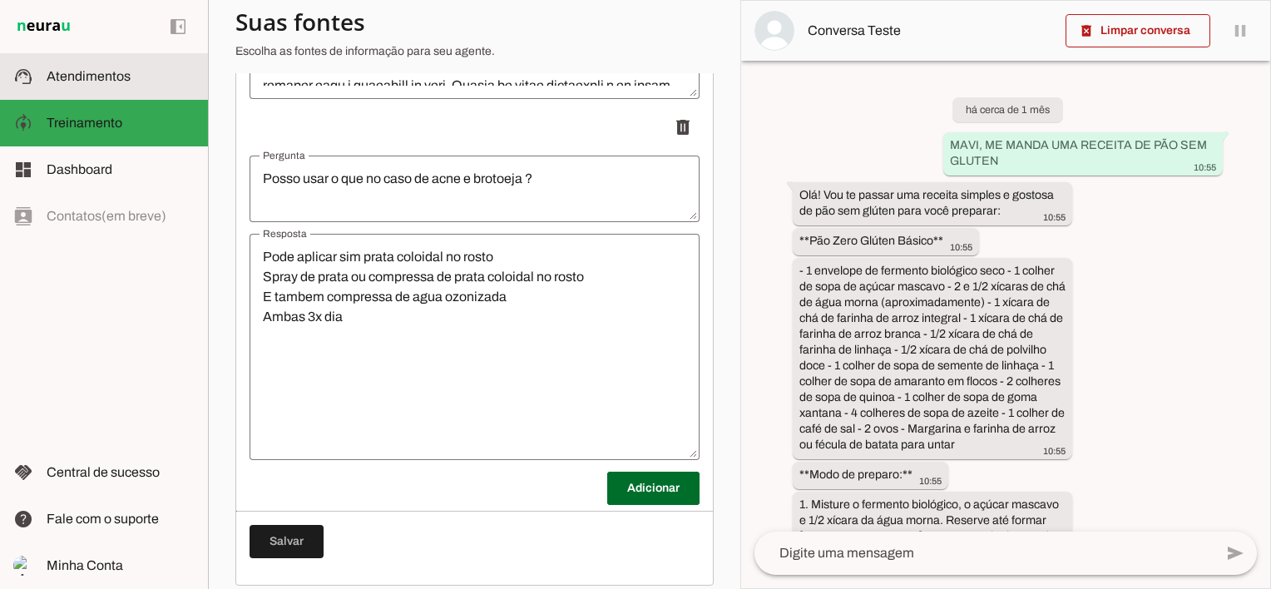
click at [90, 69] on span "Atendimentos" at bounding box center [89, 76] width 84 height 14
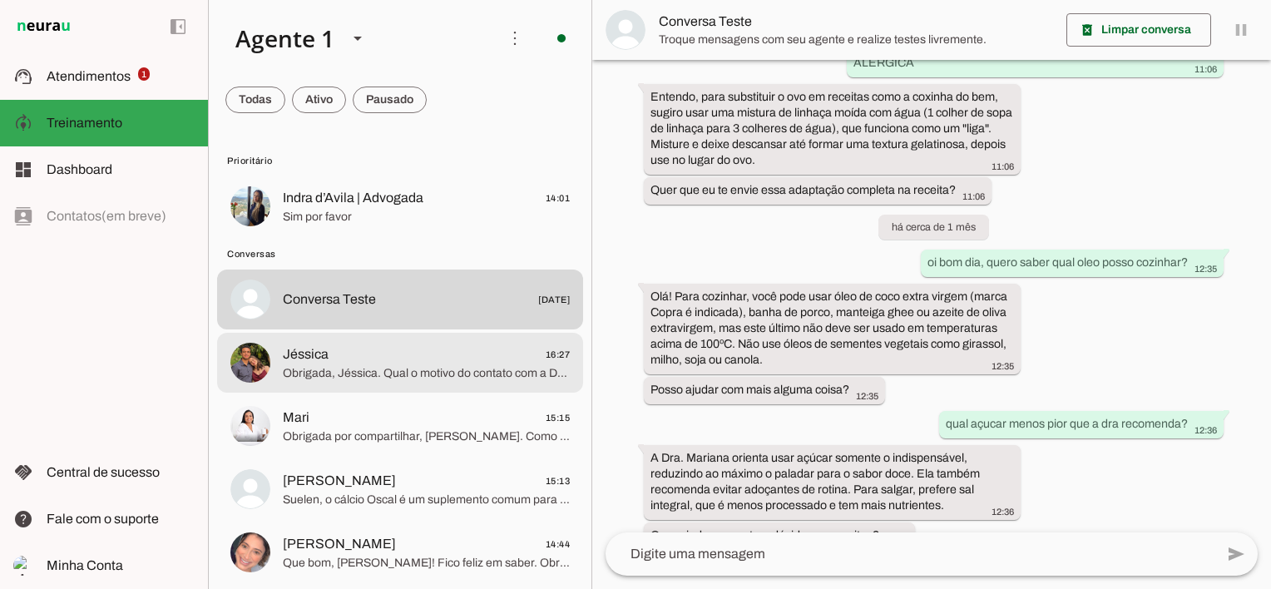
scroll to position [4503, 0]
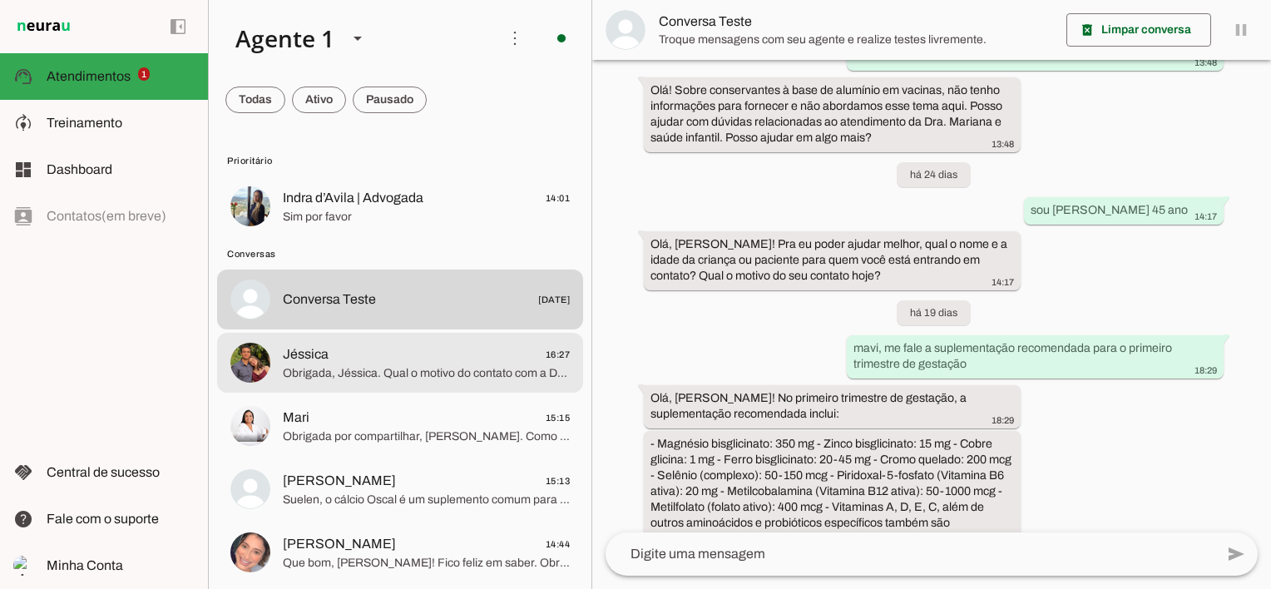
click at [361, 371] on span "Obrigada, Jéssica. Qual o motivo do contato com a Dra. [PERSON_NAME] hoje? Em q…" at bounding box center [426, 373] width 287 height 17
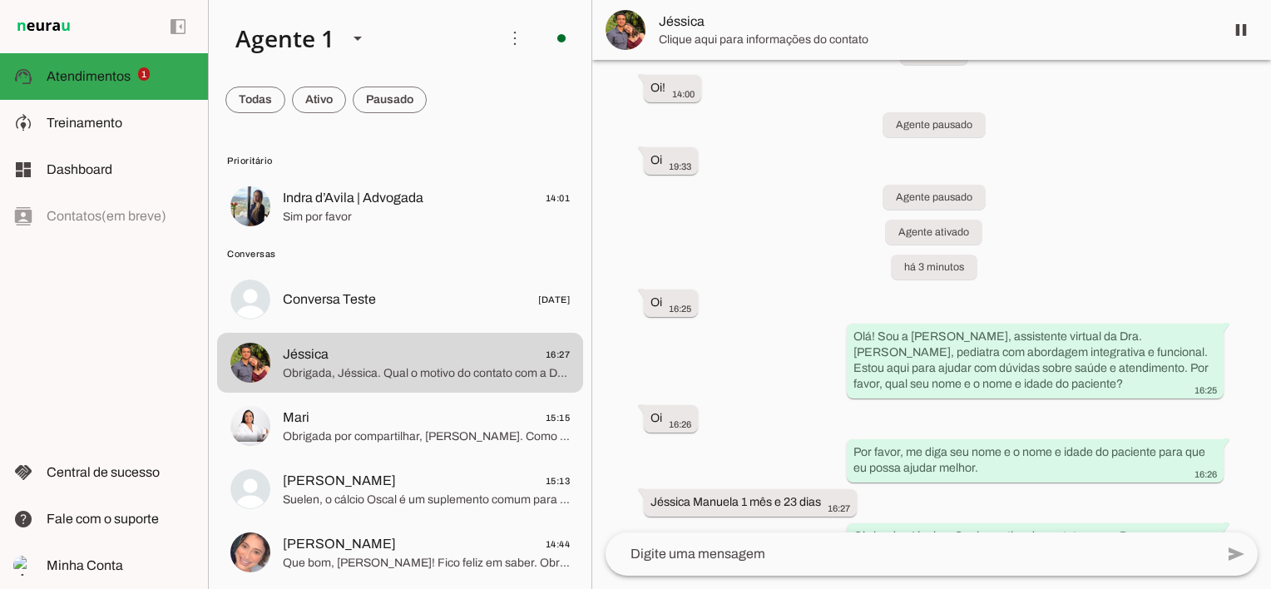
scroll to position [103, 0]
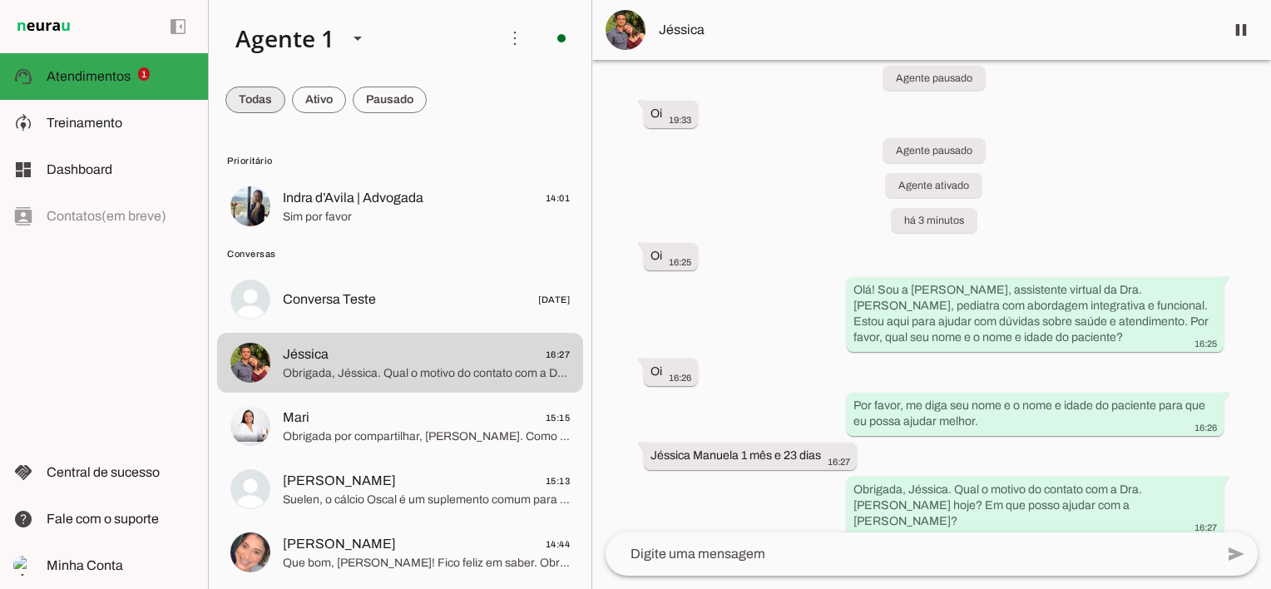
click at [263, 97] on span at bounding box center [255, 100] width 60 height 40
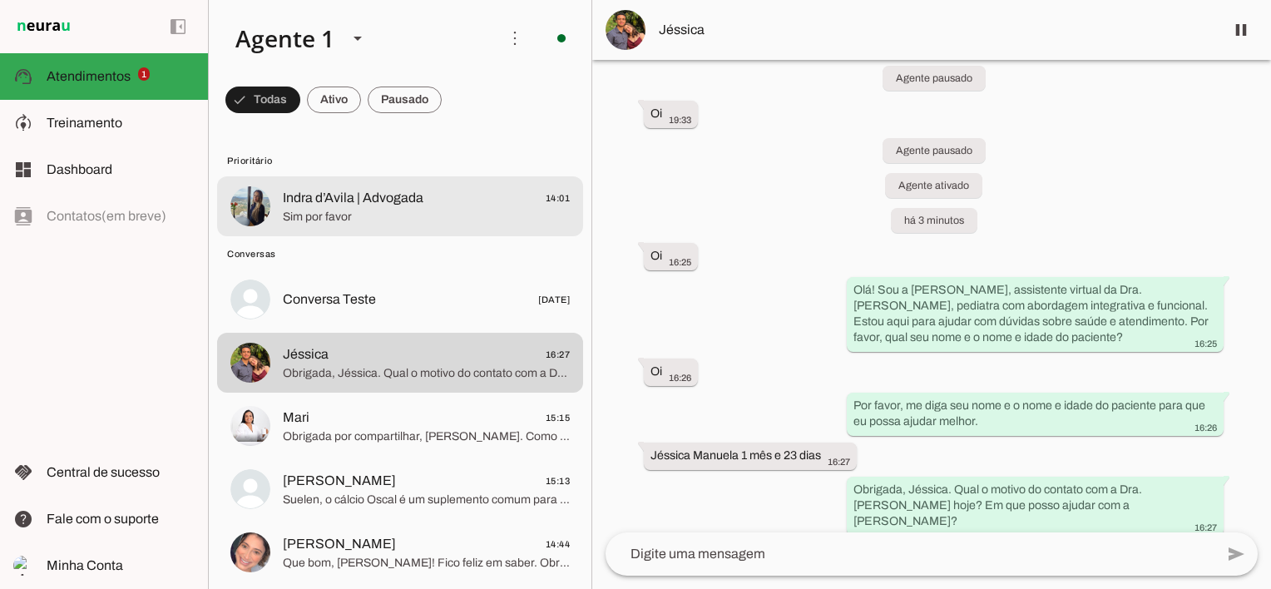
click at [338, 213] on span "Sim por favor" at bounding box center [426, 217] width 287 height 17
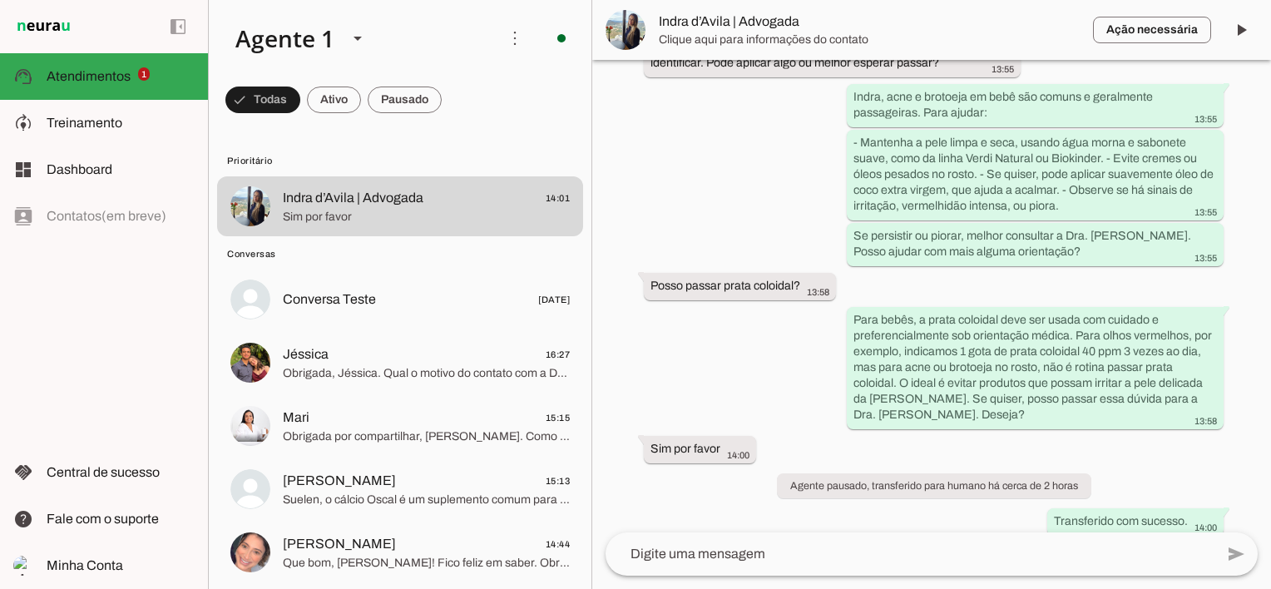
scroll to position [1338, 0]
click at [1241, 27] on span at bounding box center [1242, 30] width 40 height 40
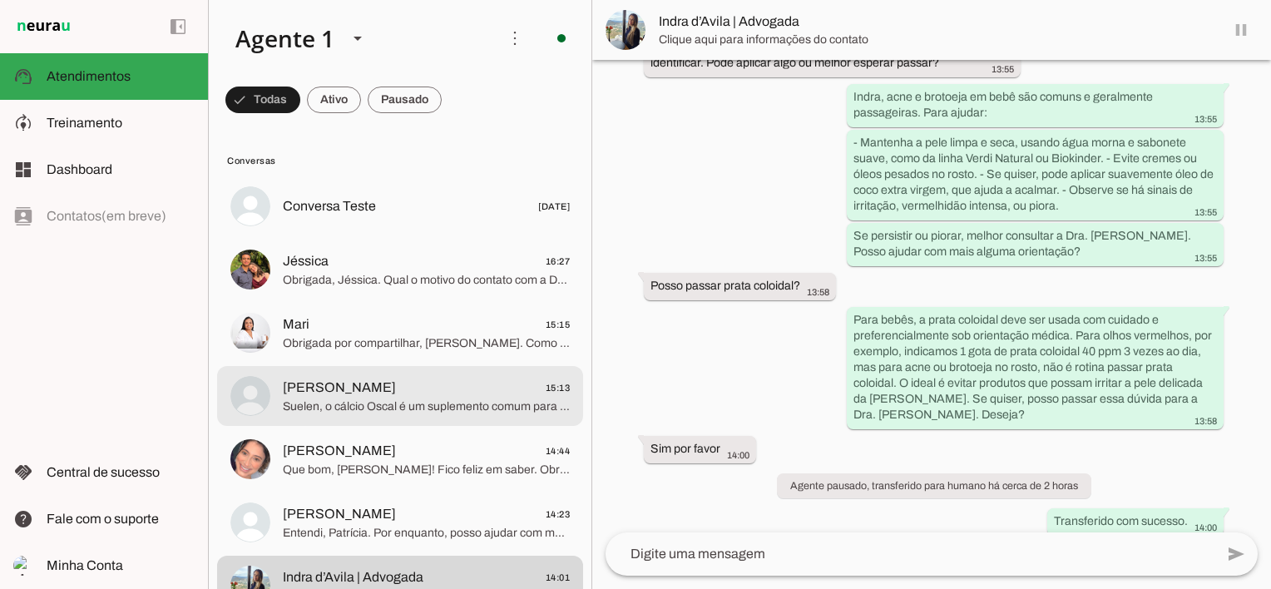
scroll to position [1377, 0]
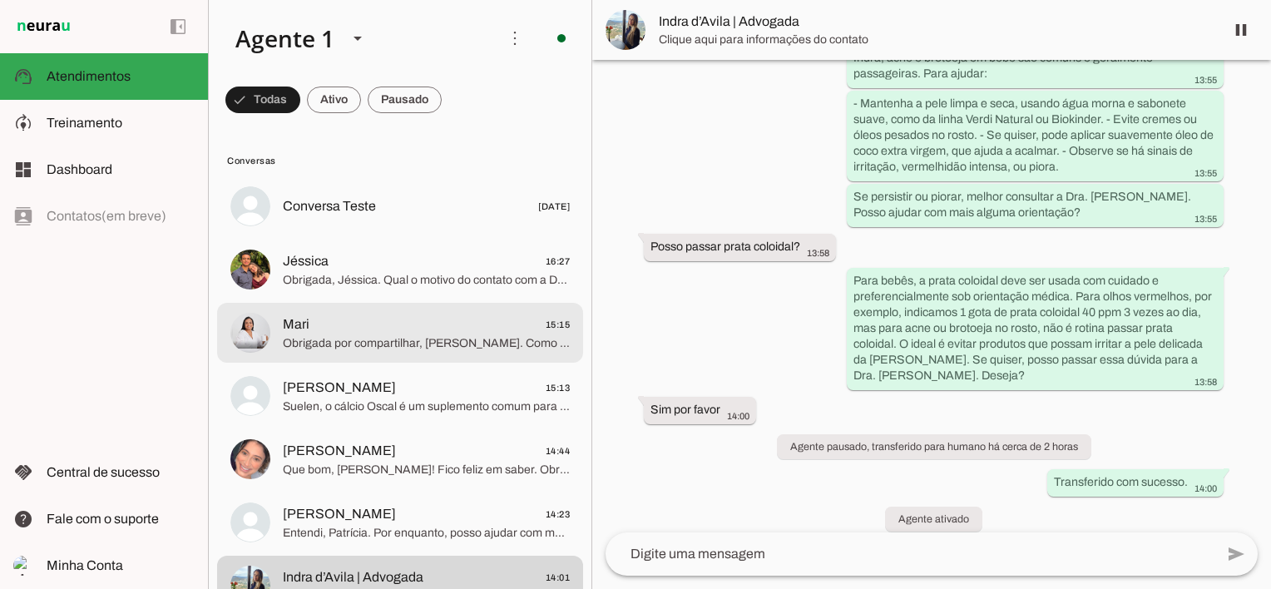
click at [357, 348] on span "Obrigada por compartilhar, [PERSON_NAME]. Como a [PERSON_NAME] acordou chorando…" at bounding box center [426, 343] width 287 height 17
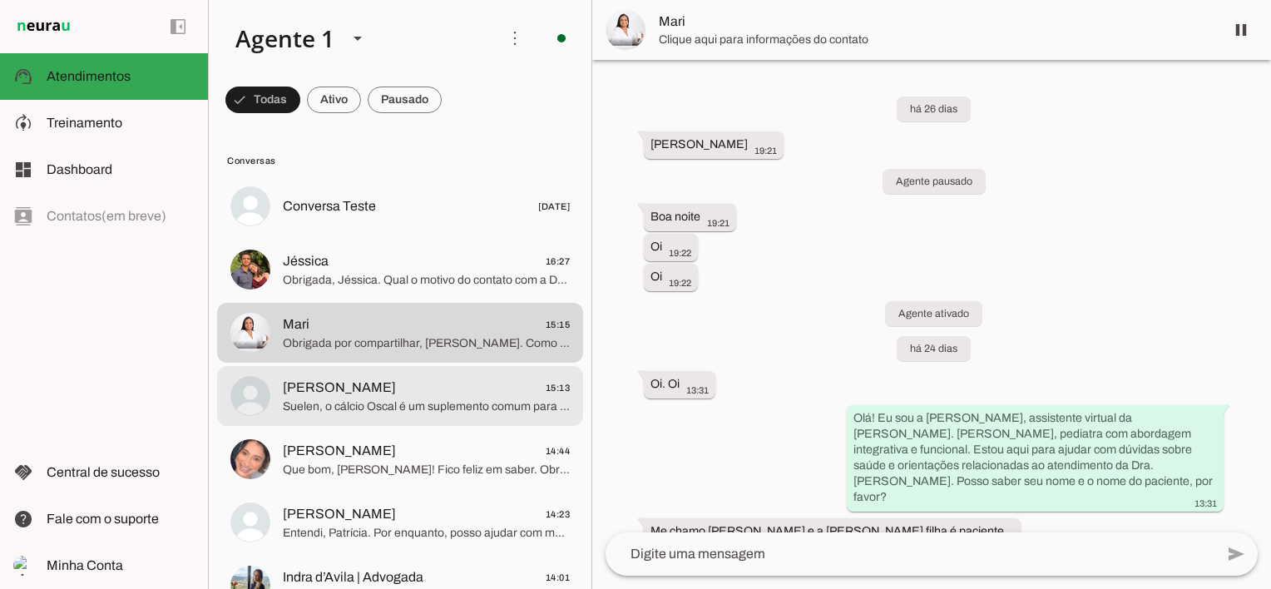
scroll to position [8124, 0]
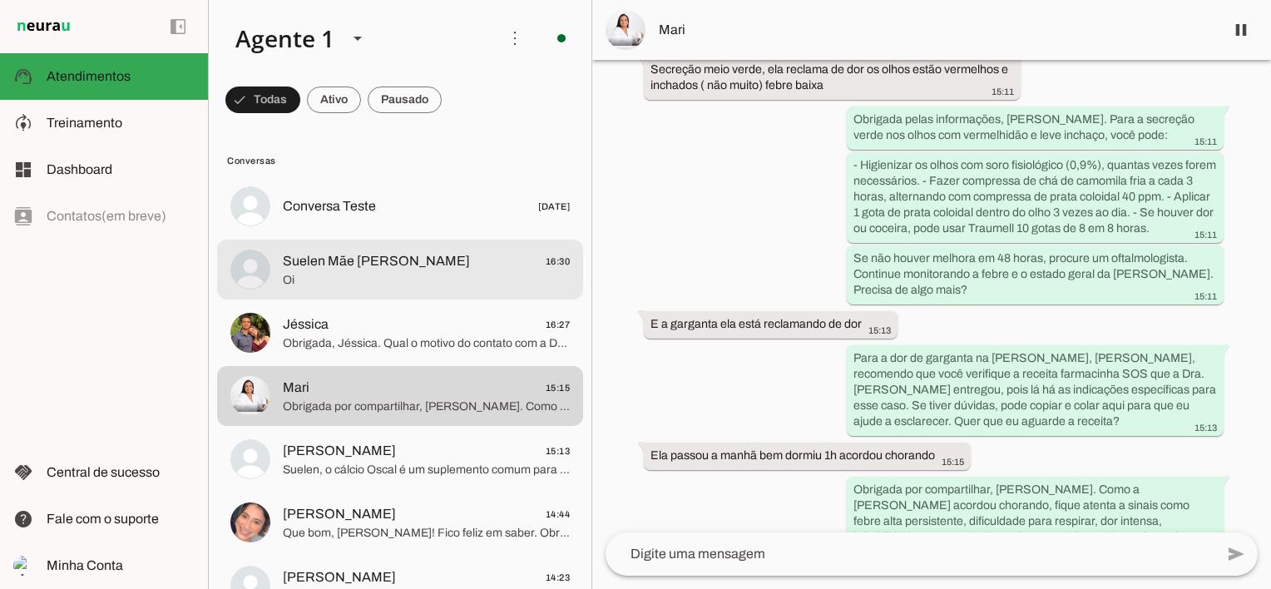
click at [363, 272] on span "Oi" at bounding box center [426, 280] width 287 height 17
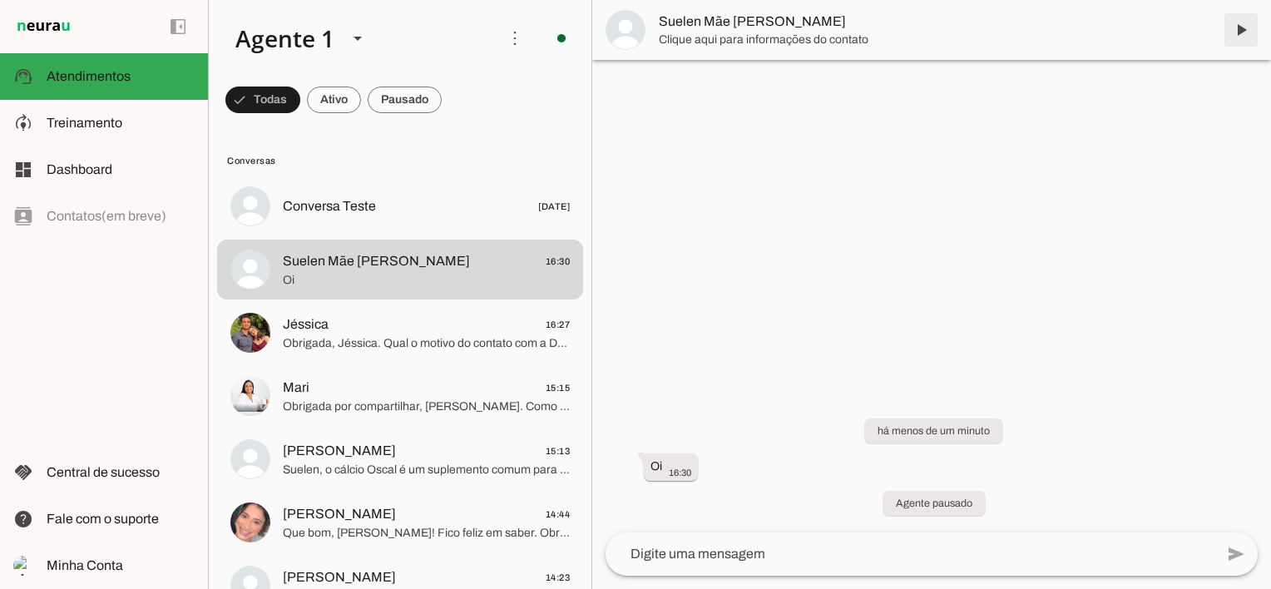
click at [1244, 31] on span at bounding box center [1242, 30] width 40 height 40
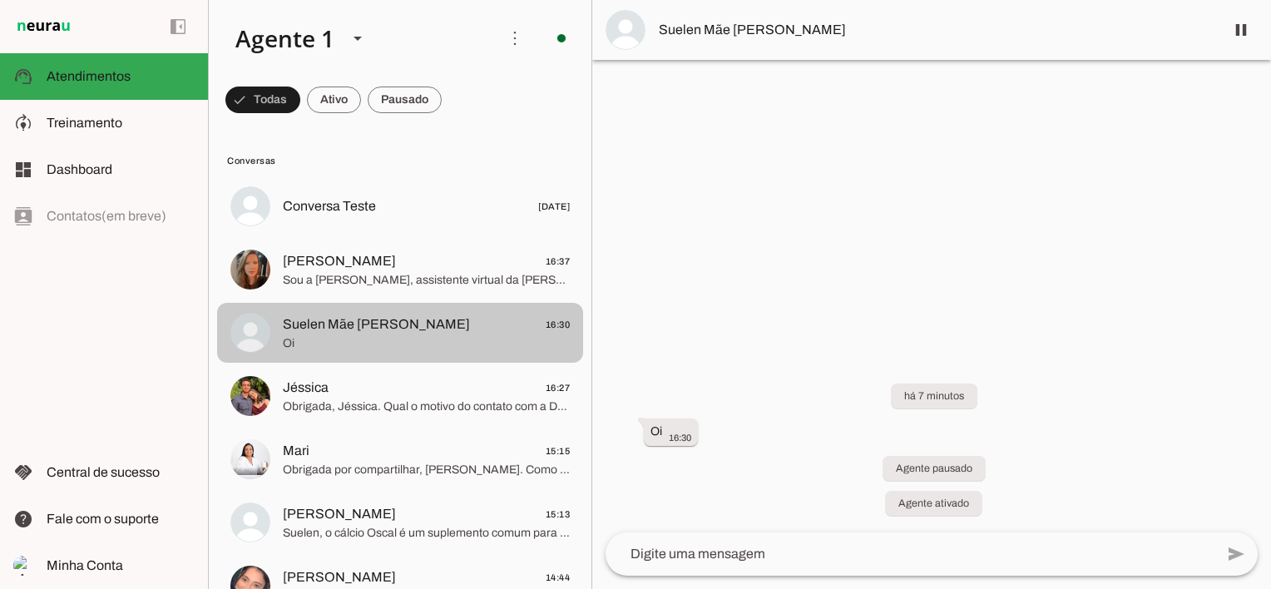
click at [399, 259] on span "[PERSON_NAME] 16:37" at bounding box center [426, 261] width 287 height 21
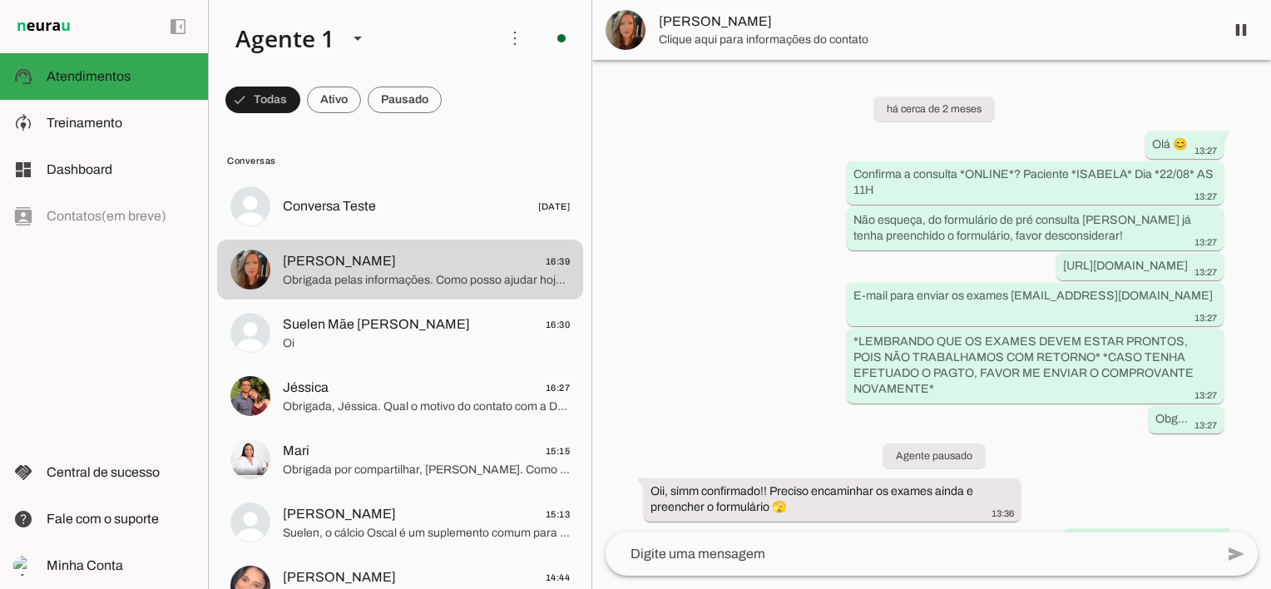
scroll to position [1673, 0]
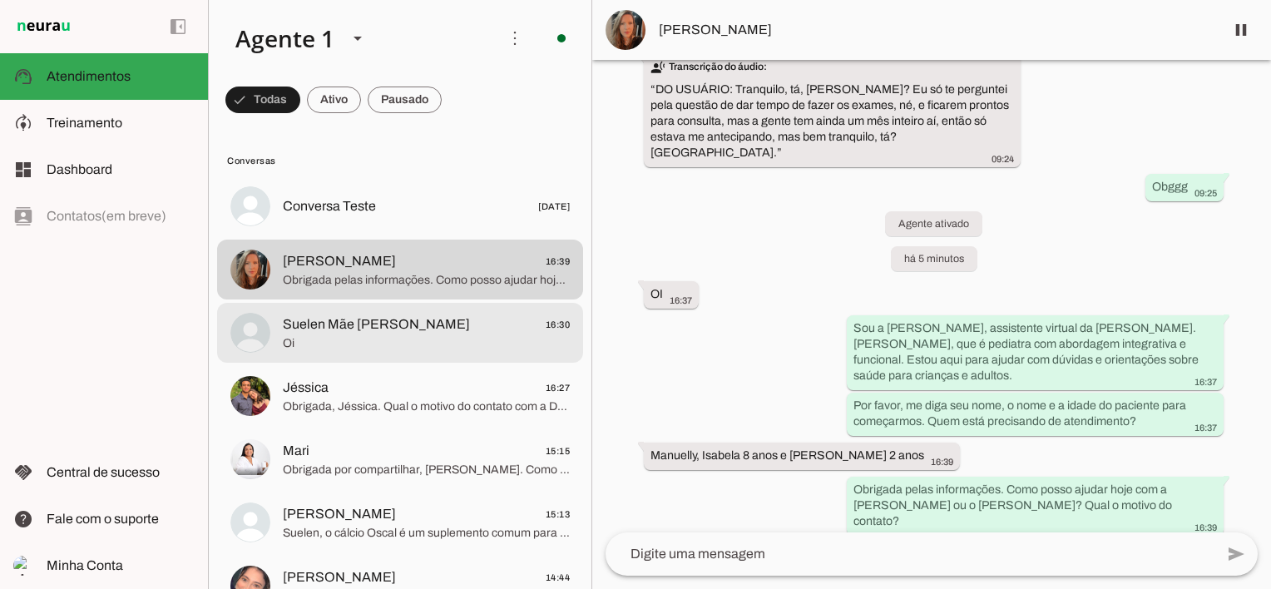
click at [323, 323] on span "Suelen Mãe [PERSON_NAME]" at bounding box center [376, 325] width 187 height 20
